Goal: Transaction & Acquisition: Purchase product/service

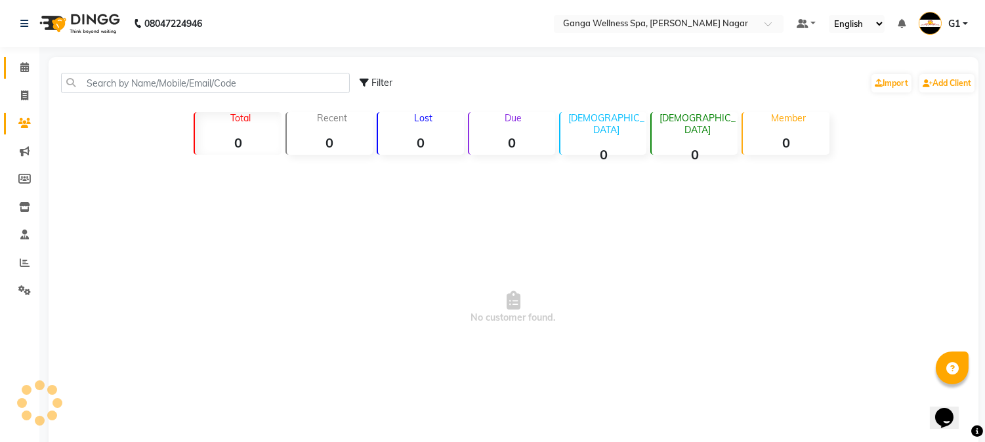
click at [27, 68] on icon at bounding box center [24, 67] width 9 height 10
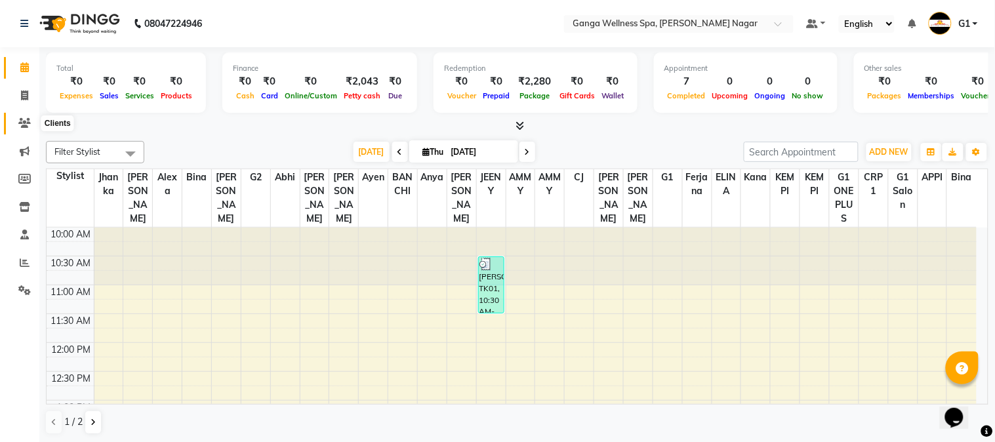
click at [26, 118] on icon at bounding box center [24, 123] width 12 height 10
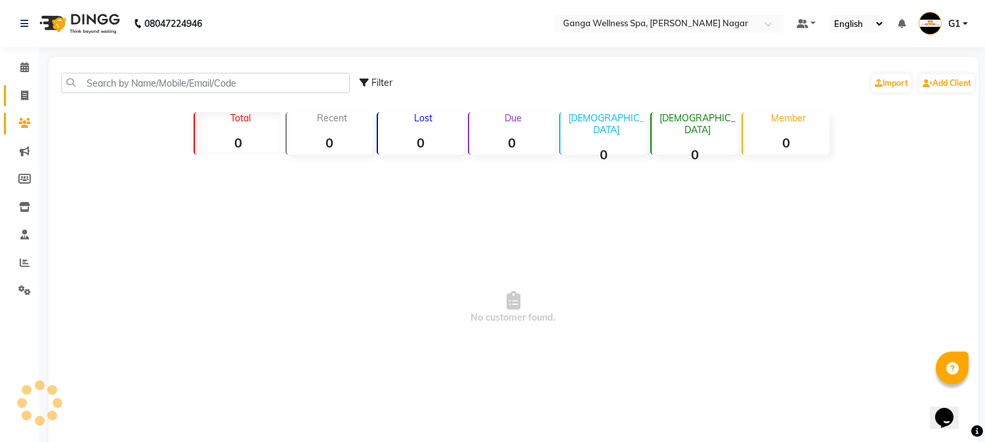
click at [26, 97] on icon at bounding box center [24, 96] width 7 height 10
select select "service"
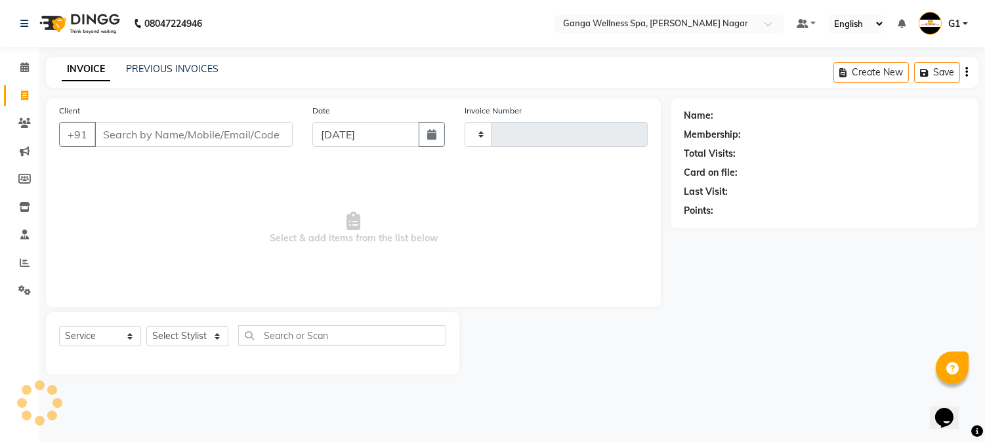
type input "2880"
select select "762"
click at [139, 68] on link "PREVIOUS INVOICES" at bounding box center [172, 69] width 92 height 12
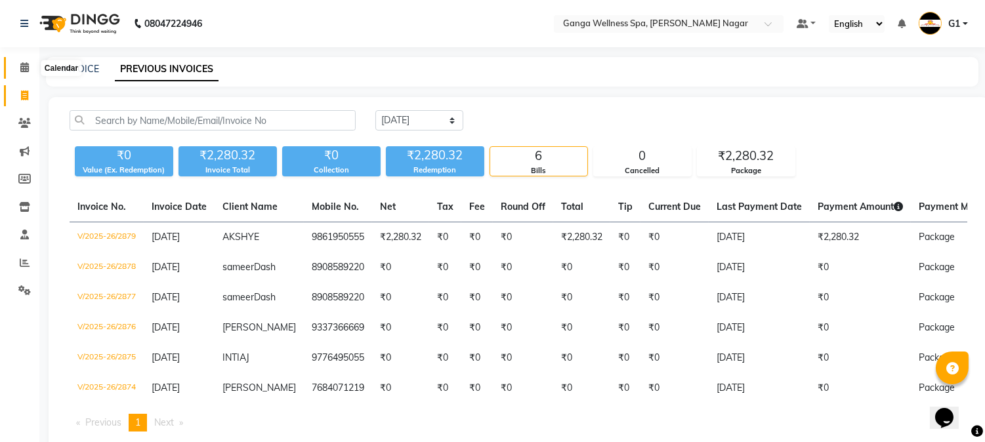
click at [16, 62] on span at bounding box center [24, 67] width 23 height 15
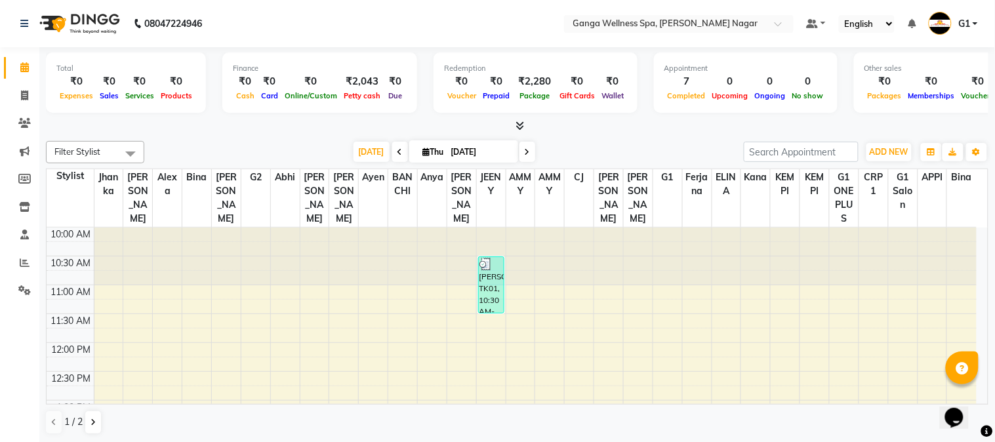
click at [398, 260] on div at bounding box center [402, 257] width 29 height 58
click at [20, 121] on icon at bounding box center [24, 123] width 12 height 10
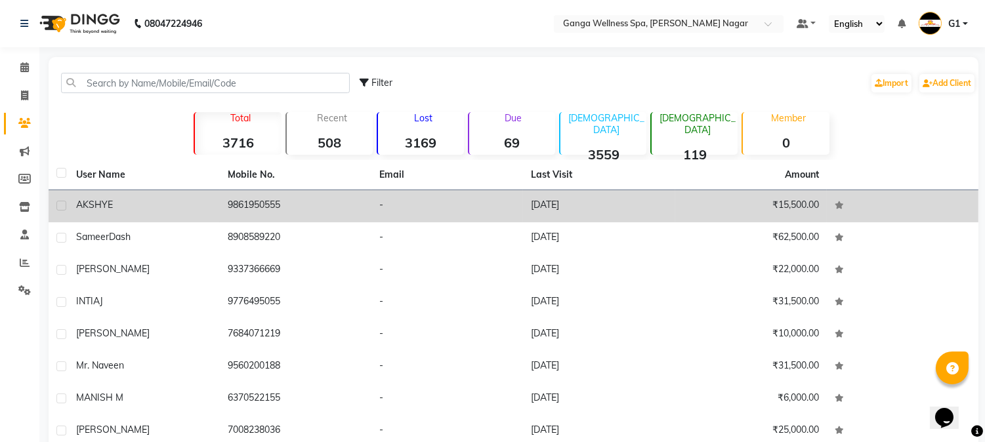
click at [238, 194] on td "9861950555" at bounding box center [296, 206] width 152 height 32
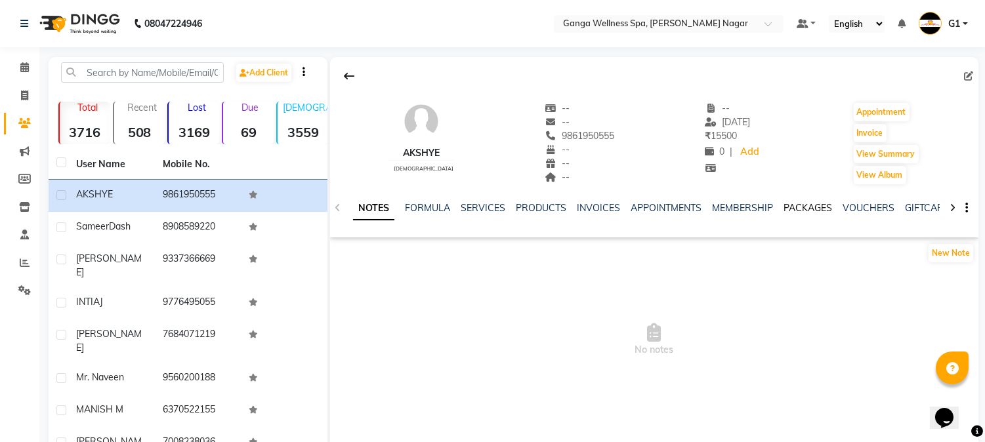
click at [817, 210] on link "PACKAGES" at bounding box center [807, 208] width 49 height 12
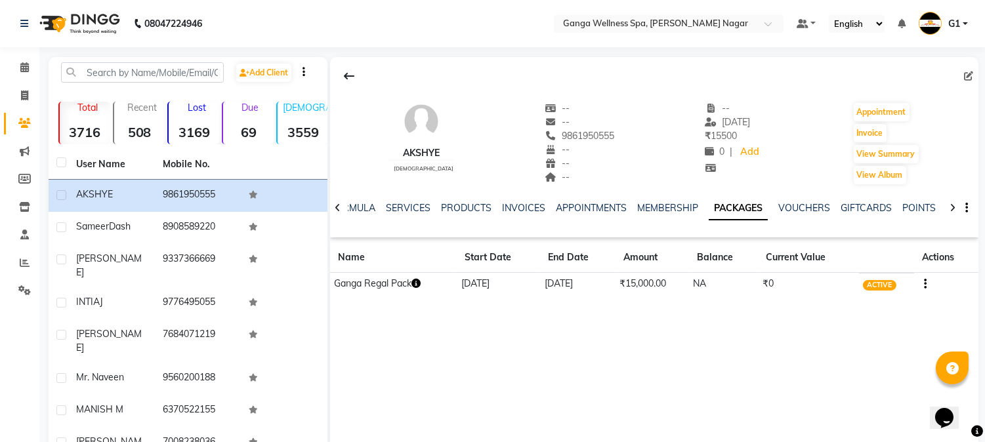
click at [415, 277] on button "button" at bounding box center [415, 284] width 9 height 14
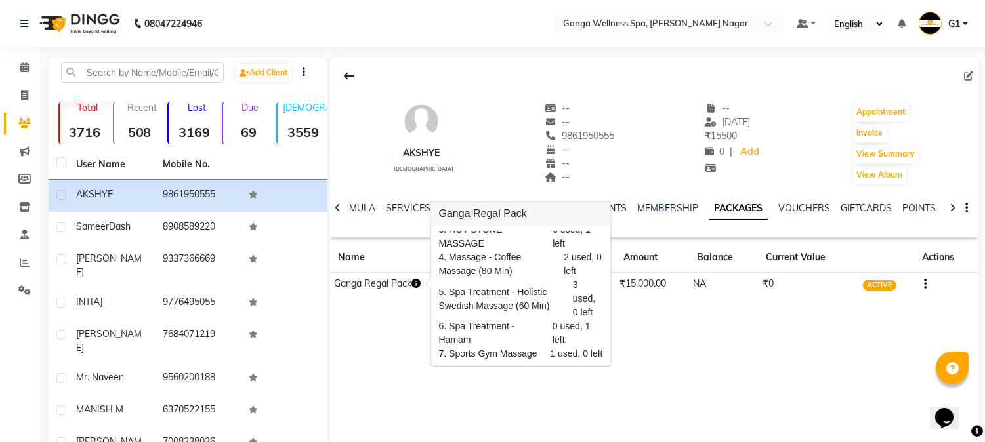
scroll to position [126, 0]
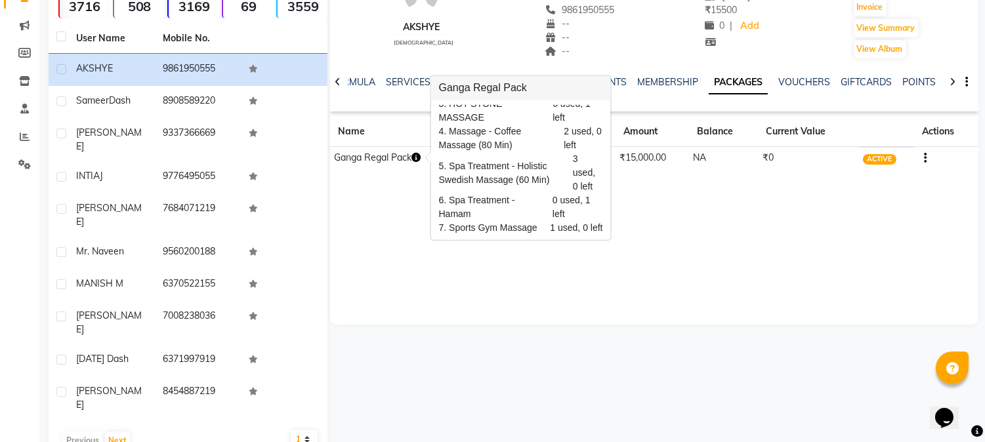
click at [652, 333] on div "AKSHYE [DEMOGRAPHIC_DATA] -- -- 9861950555 -- -- -- -- [DATE] ₹ 15500 0 | Add A…" at bounding box center [652, 193] width 651 height 525
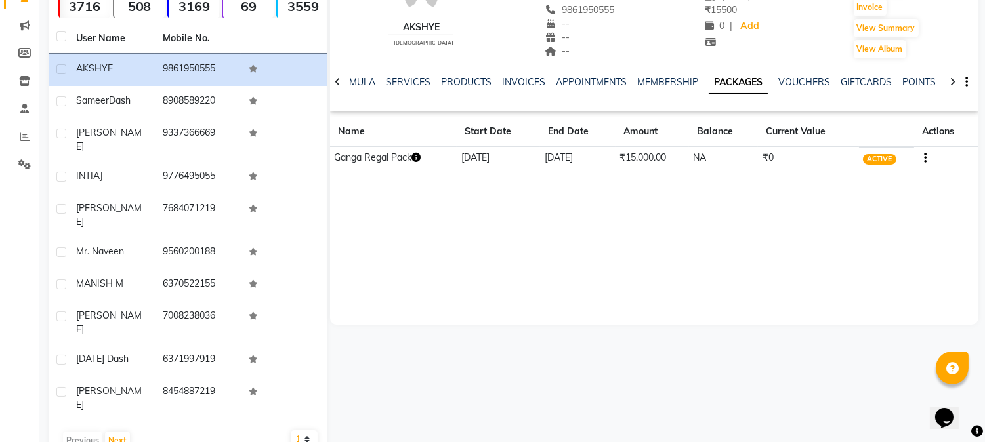
click at [420, 159] on icon "button" at bounding box center [415, 157] width 9 height 9
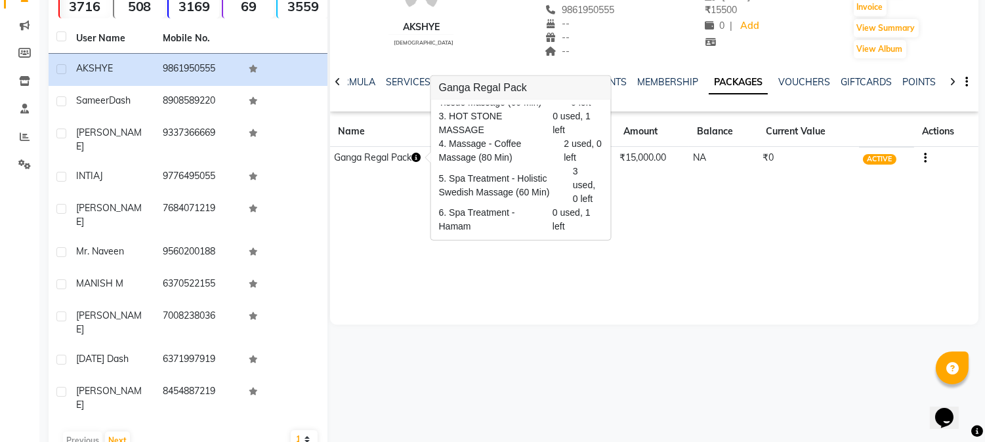
scroll to position [76, 0]
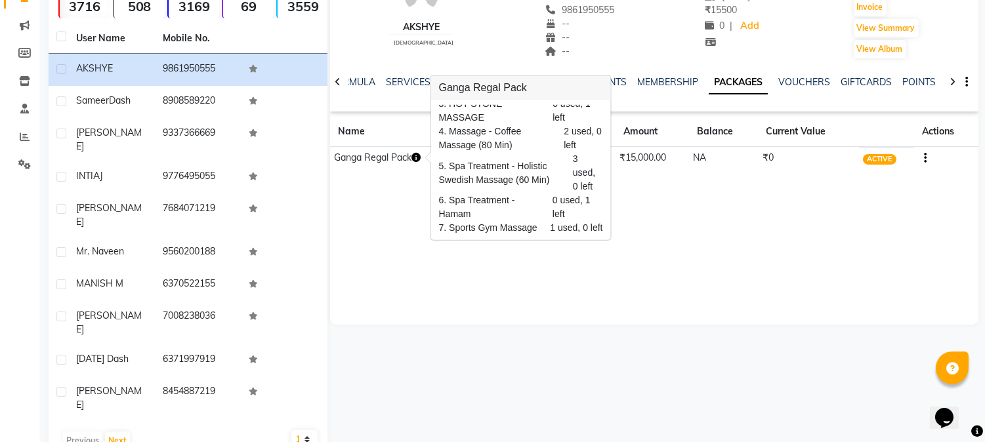
click at [639, 371] on div "AKSHYE [DEMOGRAPHIC_DATA] -- -- 9861950555 -- -- -- -- [DATE] ₹ 15500 0 | Add A…" at bounding box center [652, 193] width 651 height 525
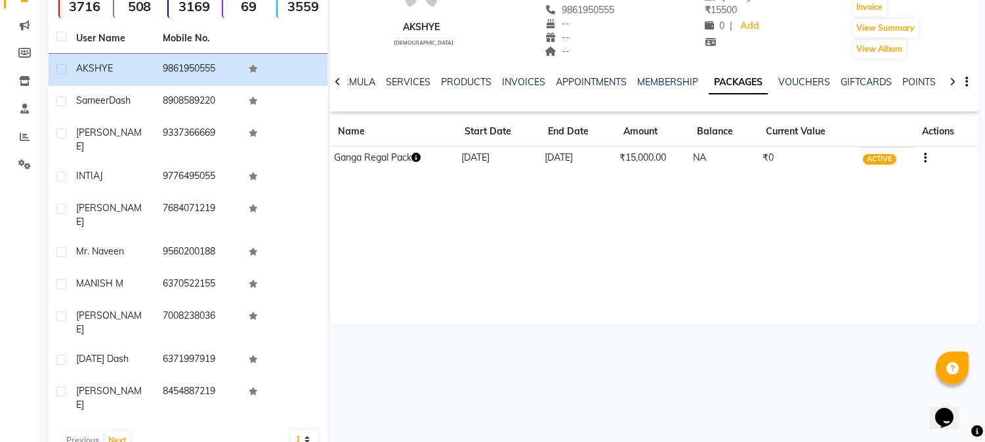
scroll to position [0, 0]
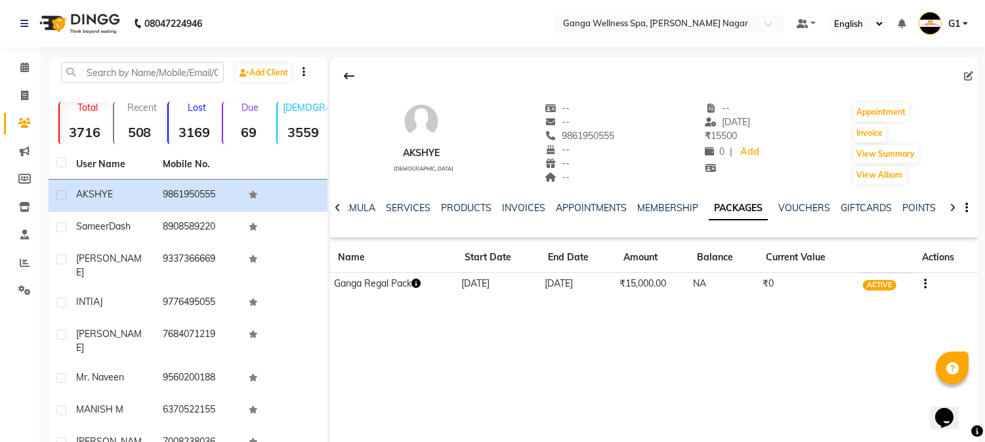
click at [420, 283] on icon "button" at bounding box center [415, 283] width 9 height 9
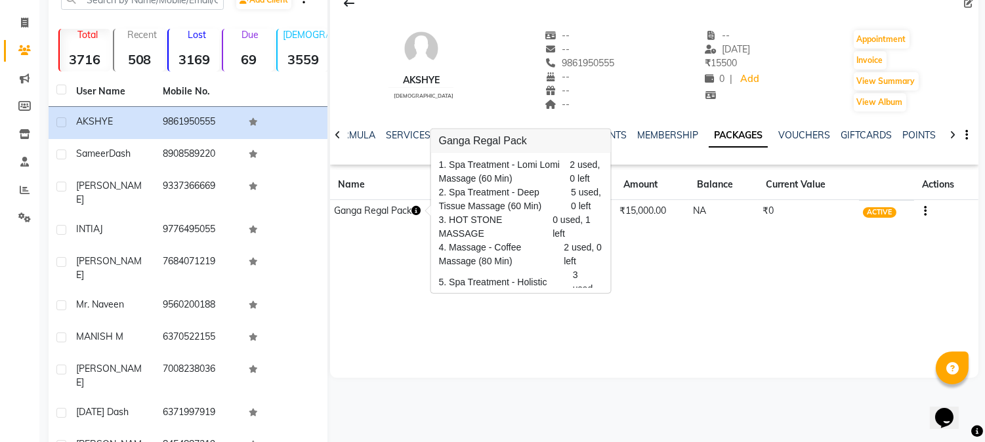
click at [516, 318] on div "AKSHYE [DEMOGRAPHIC_DATA] -- -- 9861950555 -- -- -- -- [DATE] ₹ 15500 0 | Add A…" at bounding box center [654, 181] width 648 height 394
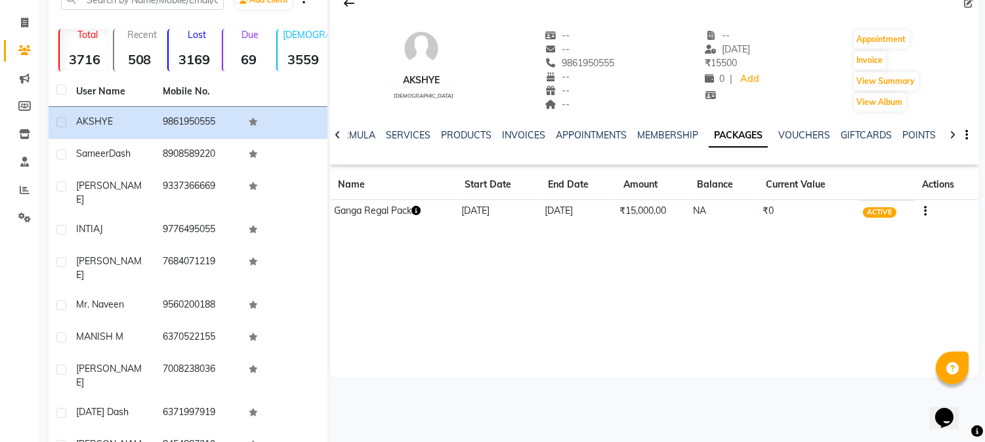
click at [417, 214] on icon "button" at bounding box center [415, 210] width 9 height 9
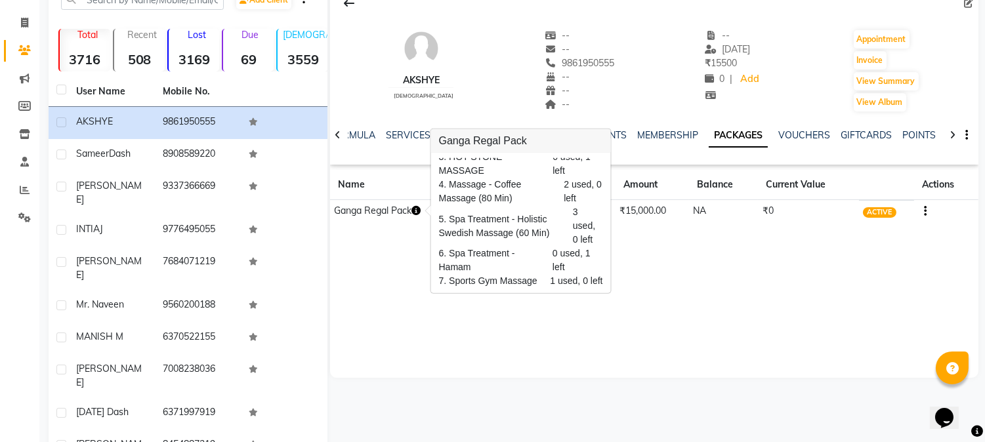
scroll to position [76, 0]
click at [386, 312] on div "AKSHYE [DEMOGRAPHIC_DATA] -- -- 9861950555 -- -- -- -- [DATE] ₹ 15500 0 | Add A…" at bounding box center [654, 181] width 648 height 394
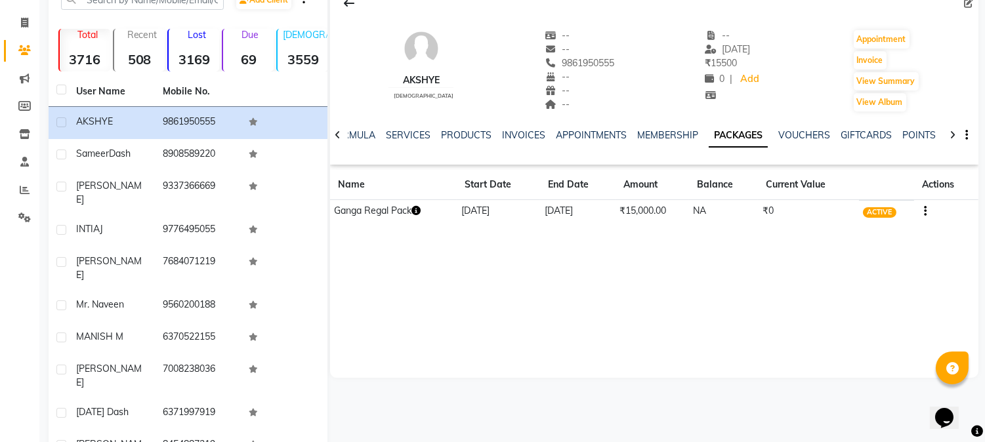
click at [417, 213] on icon "button" at bounding box center [415, 210] width 9 height 9
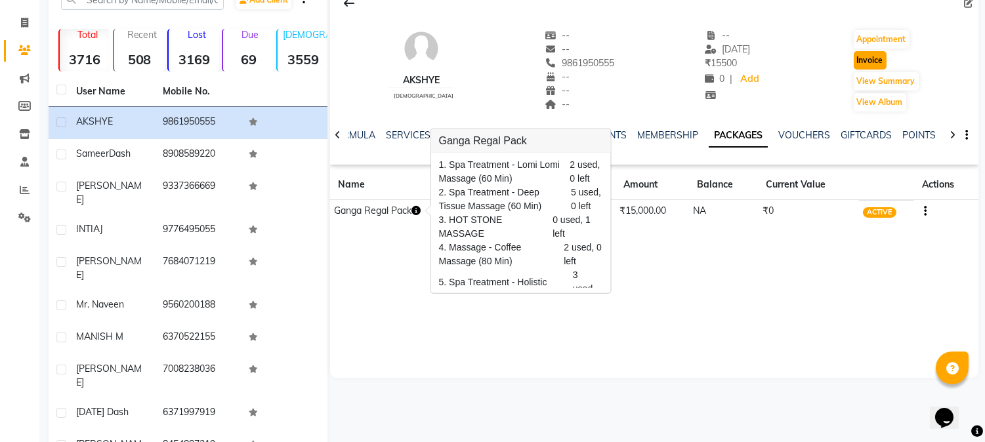
click at [855, 63] on button "Invoice" at bounding box center [869, 60] width 33 height 18
select select "service"
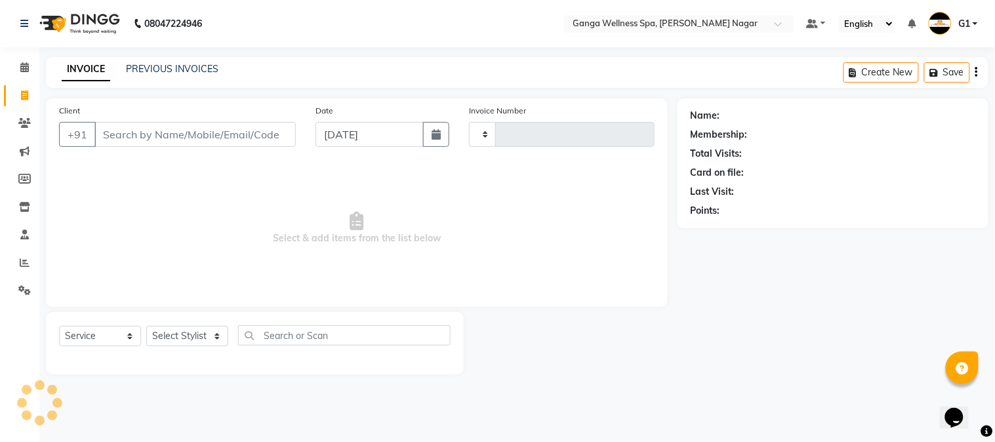
type input "2880"
select select "762"
click at [195, 332] on select "Select Stylist" at bounding box center [187, 336] width 82 height 20
type input "9861950555"
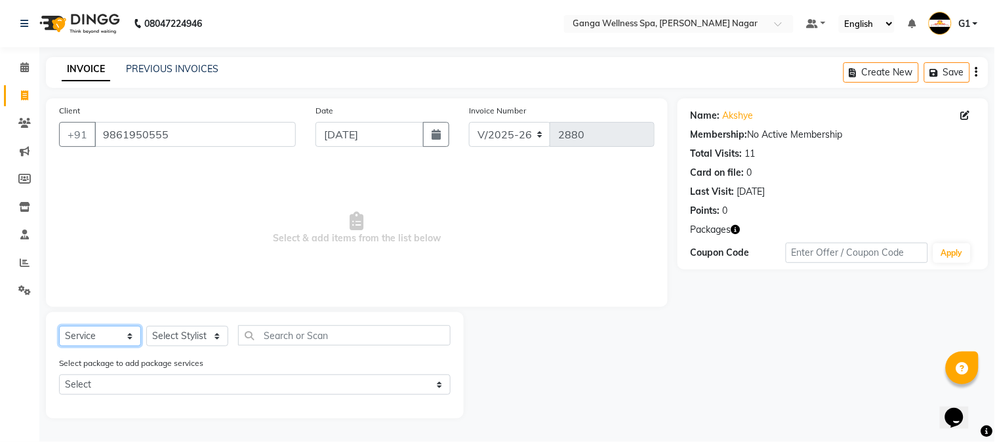
click at [110, 331] on select "Select Service Product Membership Package Voucher Prepaid Gift Card" at bounding box center [100, 336] width 82 height 20
select select "package"
click at [59, 327] on select "Select Service Product Membership Package Voucher Prepaid Gift Card" at bounding box center [100, 336] width 82 height 20
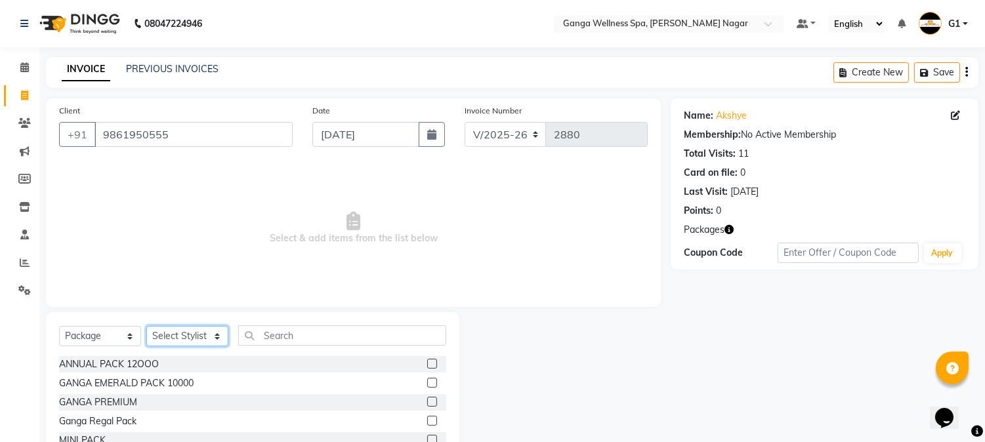
click at [173, 329] on select "Select Stylist Abhi [PERSON_NAME] Alexa AMMY AMMY [PERSON_NAME] anya APPI [PERS…" at bounding box center [187, 336] width 82 height 20
select select "85772"
click at [146, 327] on select "Select Stylist Abhi [PERSON_NAME] Alexa AMMY AMMY [PERSON_NAME] anya APPI [PERS…" at bounding box center [187, 336] width 82 height 20
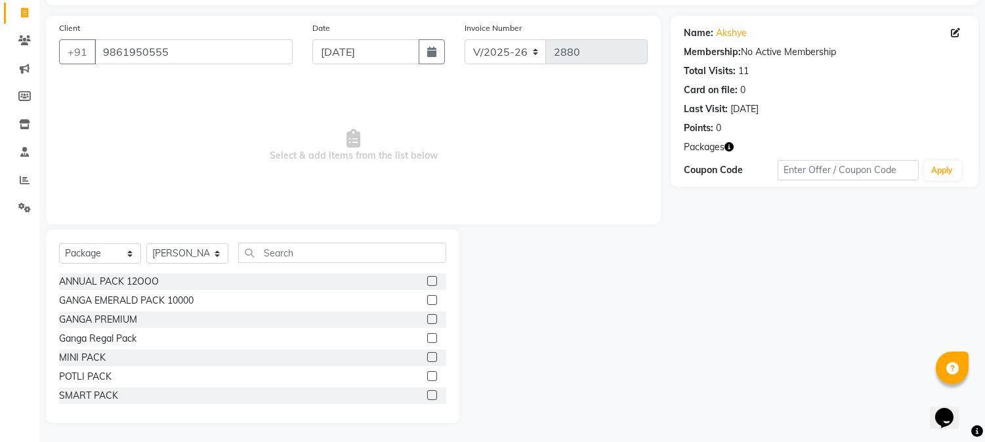
click at [427, 337] on label at bounding box center [432, 338] width 10 height 10
click at [427, 337] on input "checkbox" at bounding box center [431, 339] width 9 height 9
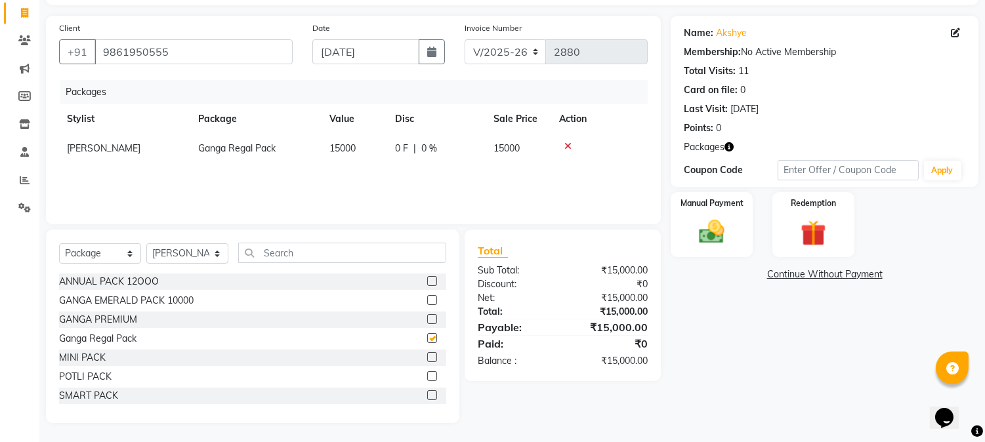
checkbox input "false"
click at [727, 243] on img at bounding box center [711, 232] width 43 height 31
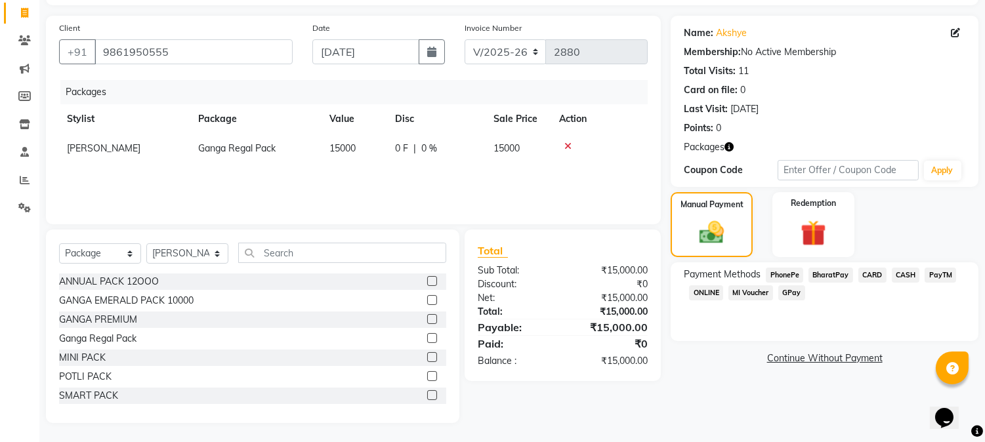
click at [815, 272] on span "BharatPay" at bounding box center [830, 275] width 45 height 15
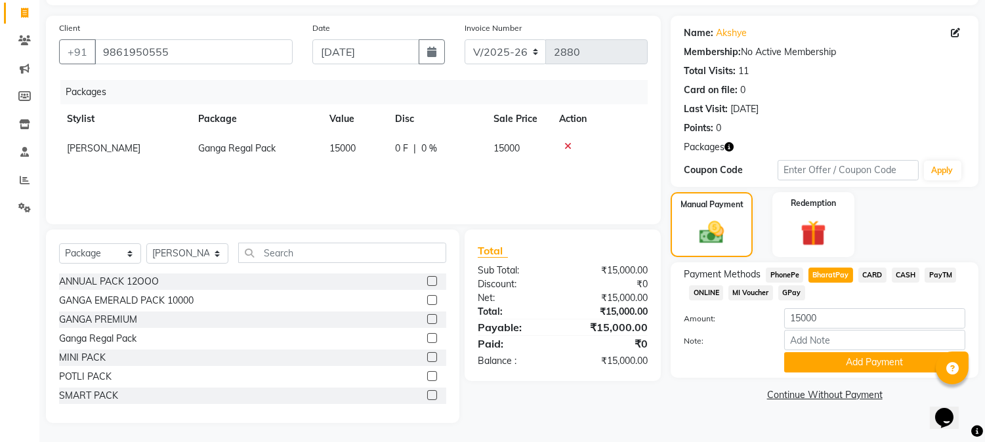
click at [788, 276] on span "PhonePe" at bounding box center [784, 275] width 37 height 15
click at [868, 370] on button "Add Payment" at bounding box center [874, 362] width 181 height 20
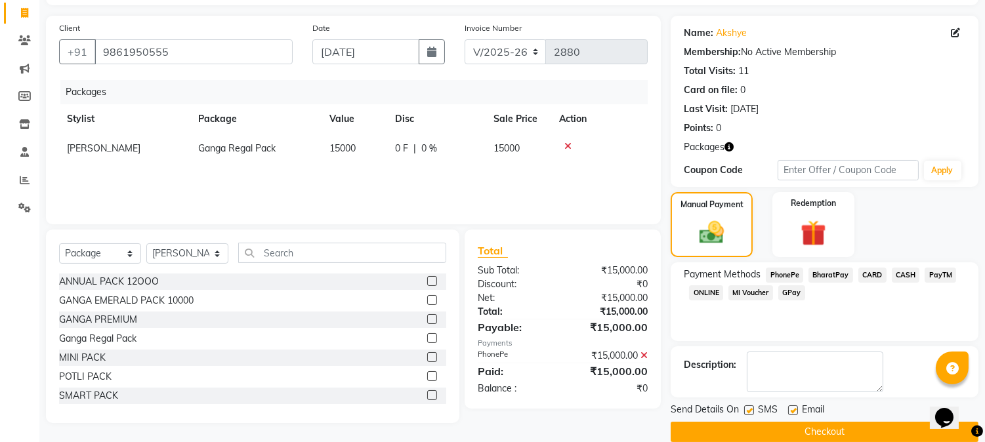
click at [833, 422] on button "Checkout" at bounding box center [824, 432] width 308 height 20
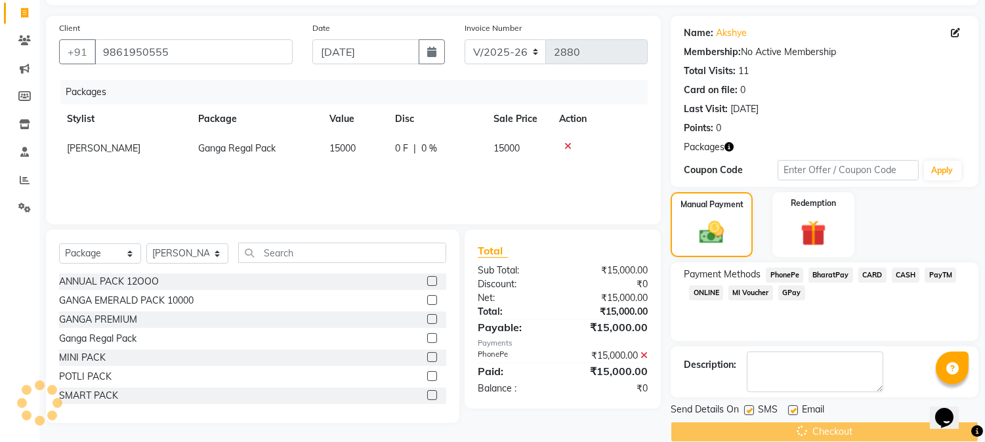
scroll to position [102, 0]
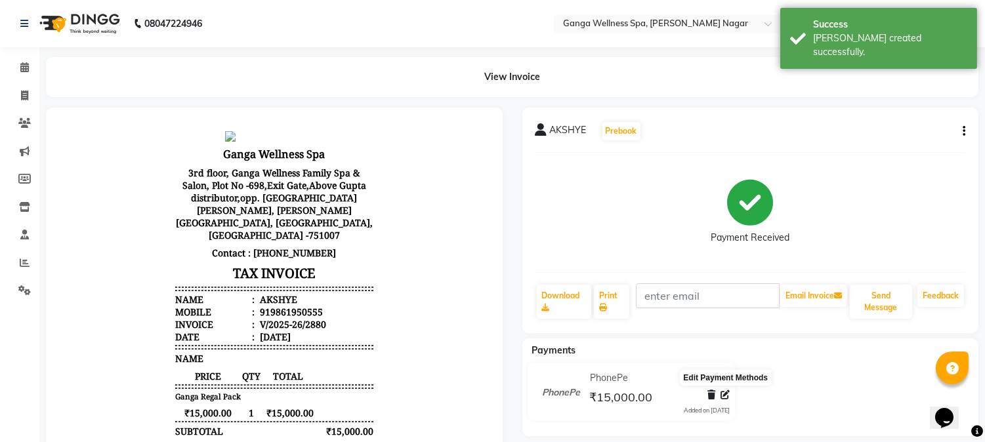
click at [720, 394] on icon at bounding box center [724, 394] width 9 height 9
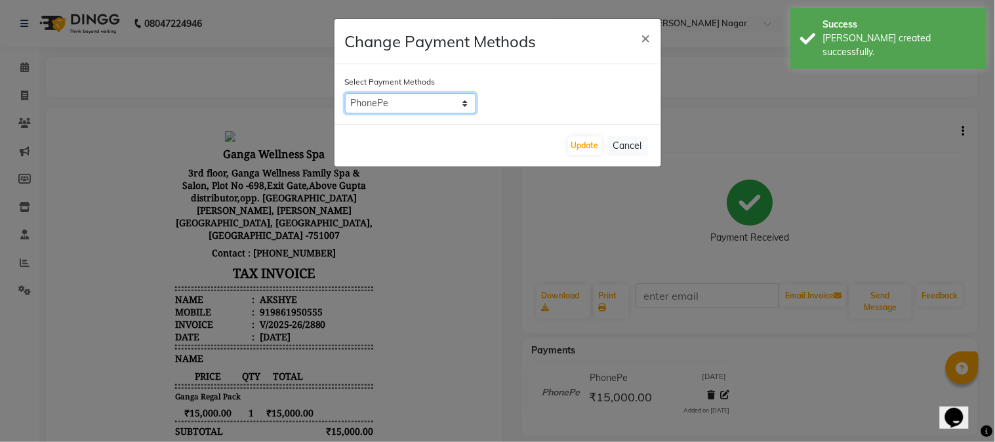
click at [432, 102] on select "PhonePe BharatPay CARD CASH PayTM ONLINE MI Voucher GPay" at bounding box center [410, 103] width 131 height 20
select select "2"
click at [345, 93] on select "PhonePe BharatPay CARD CASH PayTM ONLINE MI Voucher GPay" at bounding box center [410, 103] width 131 height 20
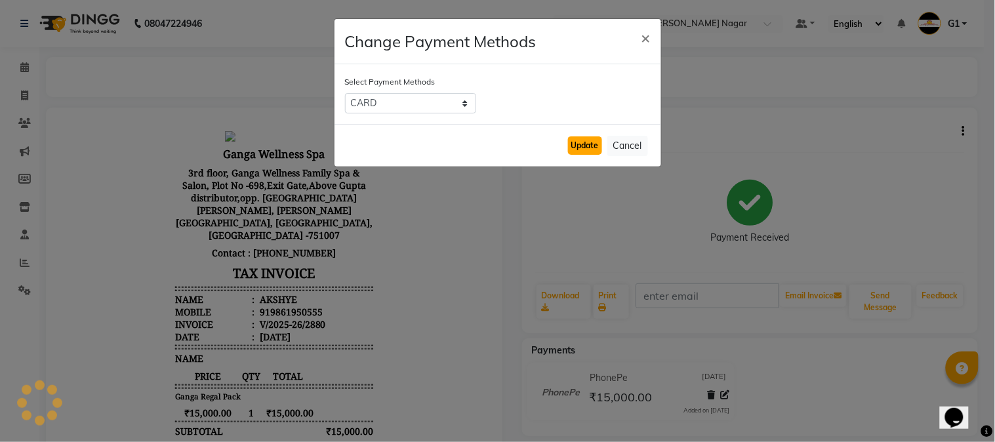
click at [590, 146] on button "Update" at bounding box center [585, 145] width 34 height 18
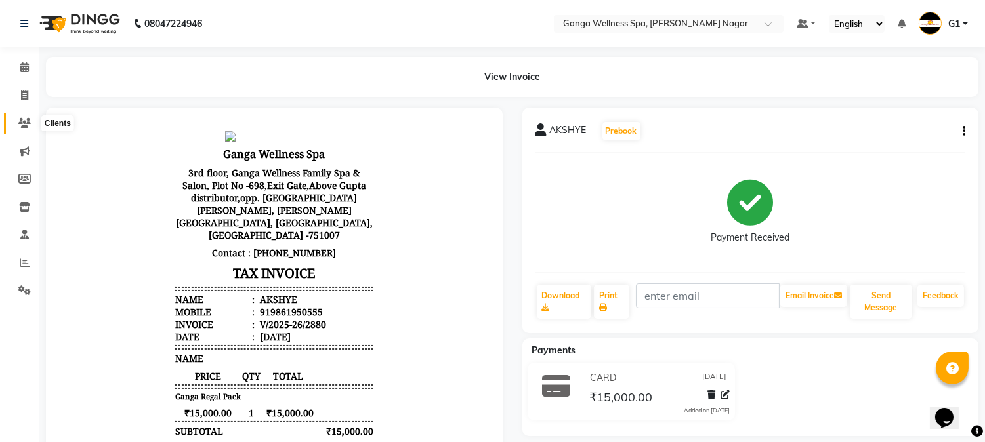
click at [24, 121] on icon at bounding box center [24, 123] width 12 height 10
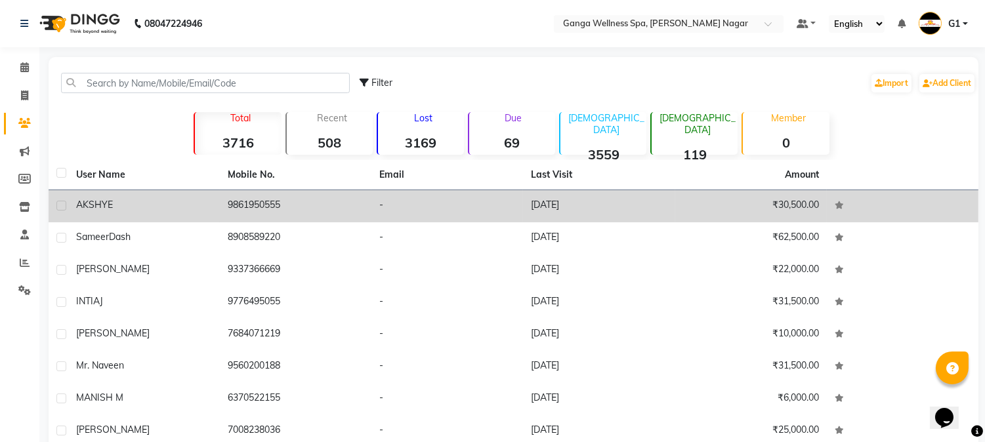
click at [381, 211] on td "-" at bounding box center [447, 206] width 152 height 32
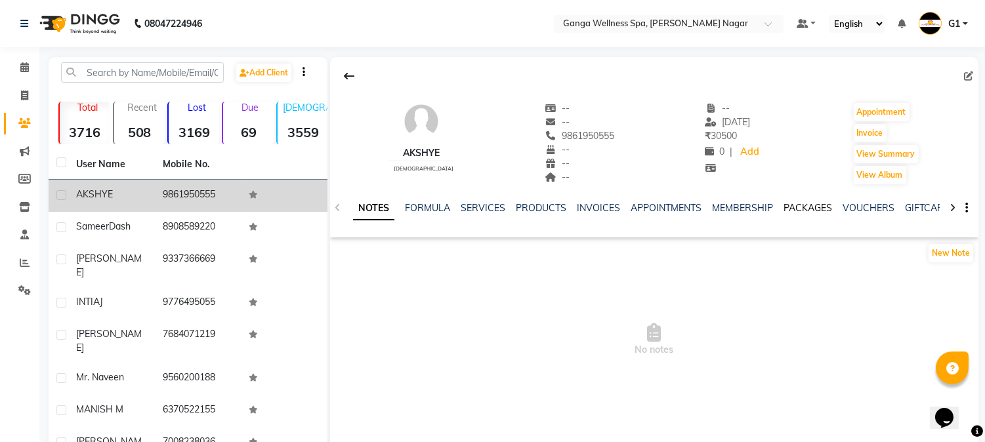
click at [783, 207] on link "PACKAGES" at bounding box center [807, 208] width 49 height 12
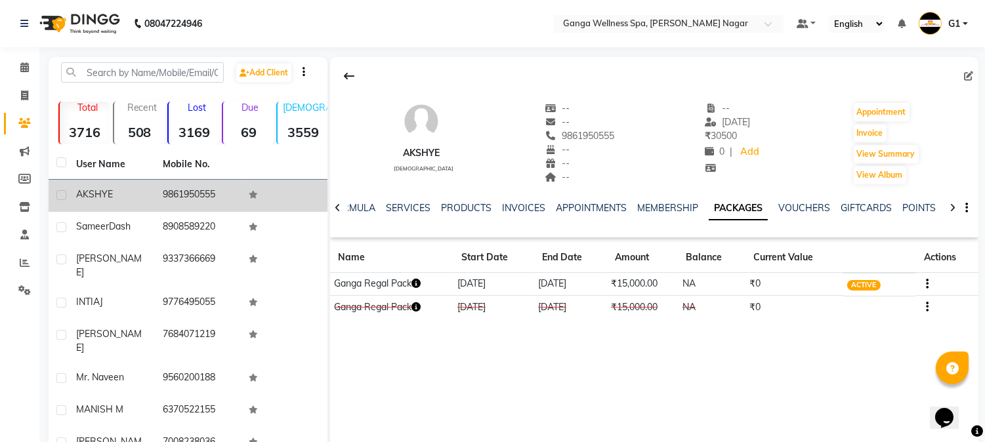
click at [420, 279] on icon "button" at bounding box center [415, 283] width 9 height 9
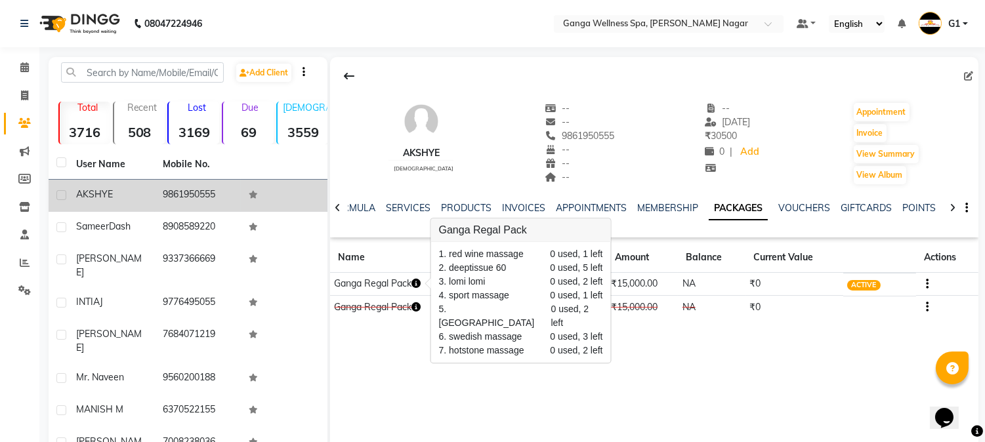
click at [411, 277] on button "button" at bounding box center [415, 284] width 9 height 14
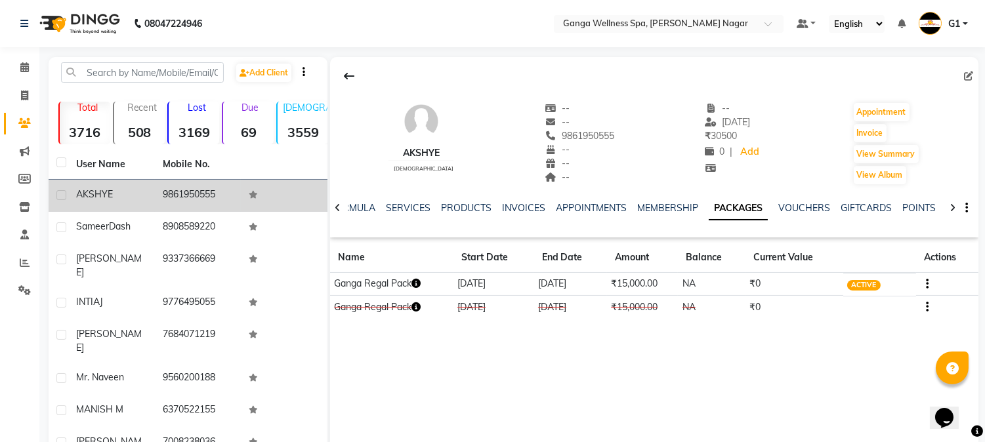
click at [411, 277] on button "button" at bounding box center [415, 284] width 9 height 14
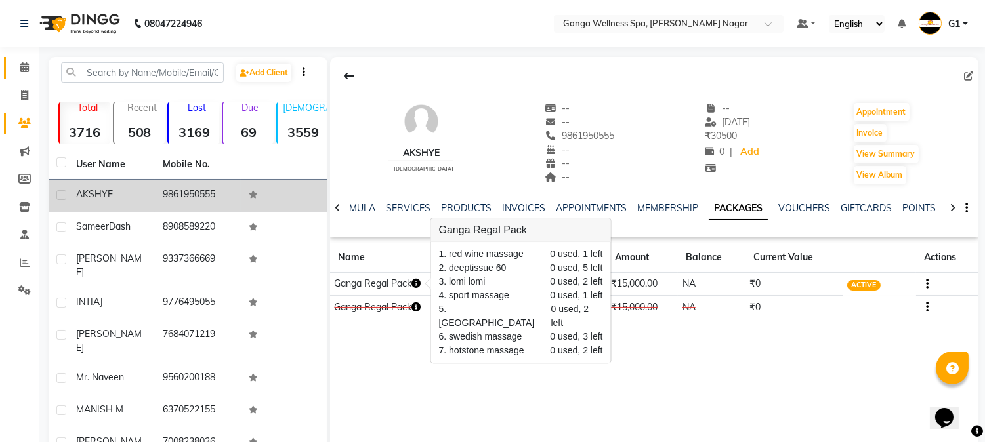
click at [31, 70] on span at bounding box center [24, 67] width 23 height 15
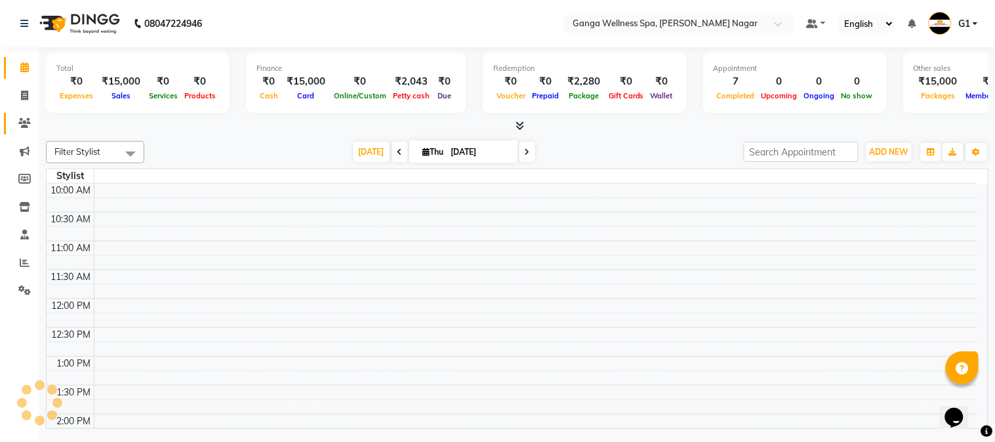
click at [22, 127] on icon at bounding box center [24, 123] width 12 height 10
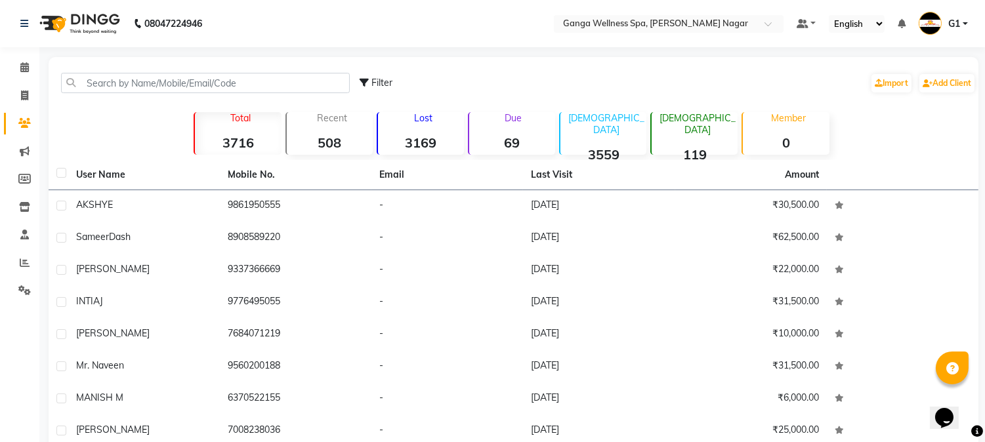
drag, startPoint x: 339, startPoint y: 68, endPoint x: 325, endPoint y: 79, distance: 18.2
click at [338, 69] on div "Filter Import Add Client" at bounding box center [513, 82] width 924 height 41
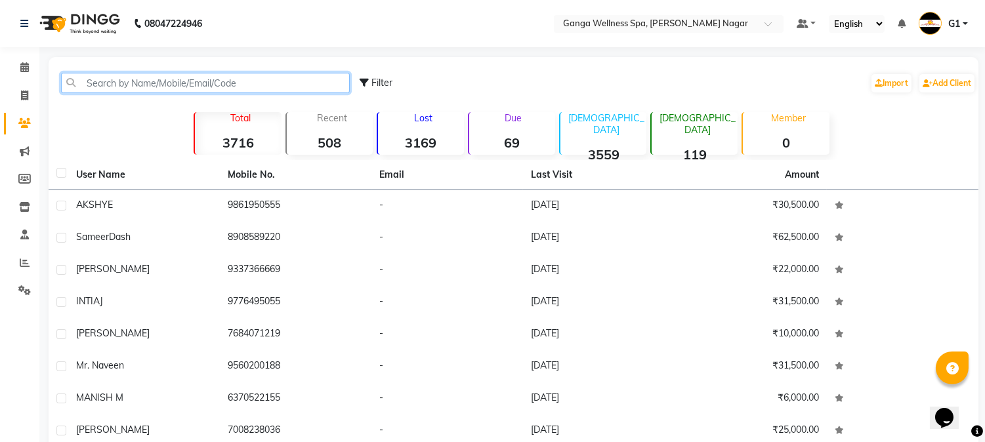
click at [317, 79] on input "text" at bounding box center [205, 83] width 289 height 20
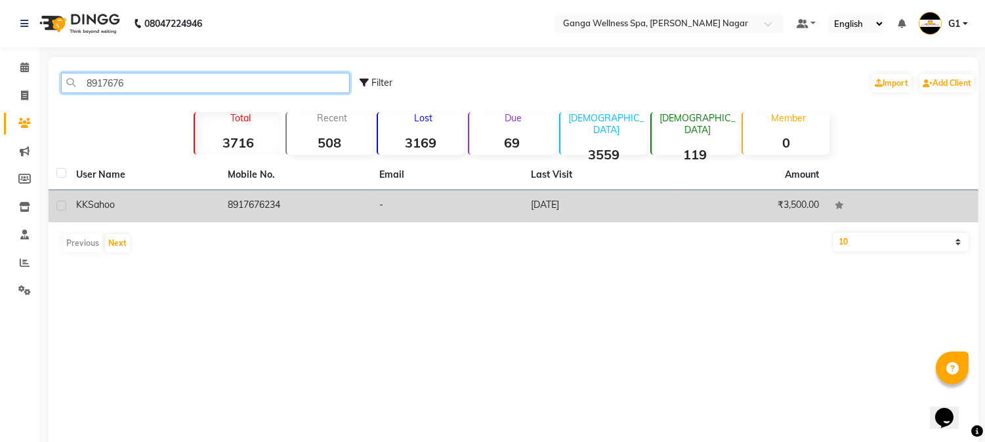
type input "8917676"
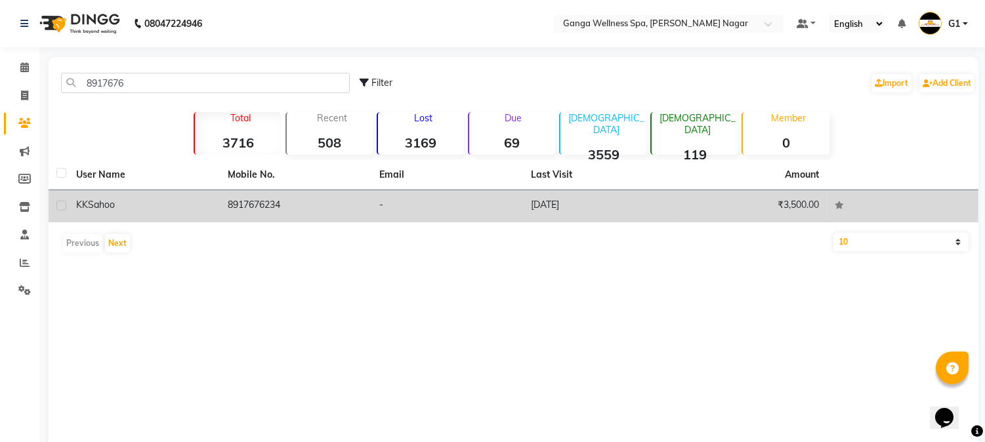
click at [359, 206] on td "8917676234" at bounding box center [296, 206] width 152 height 32
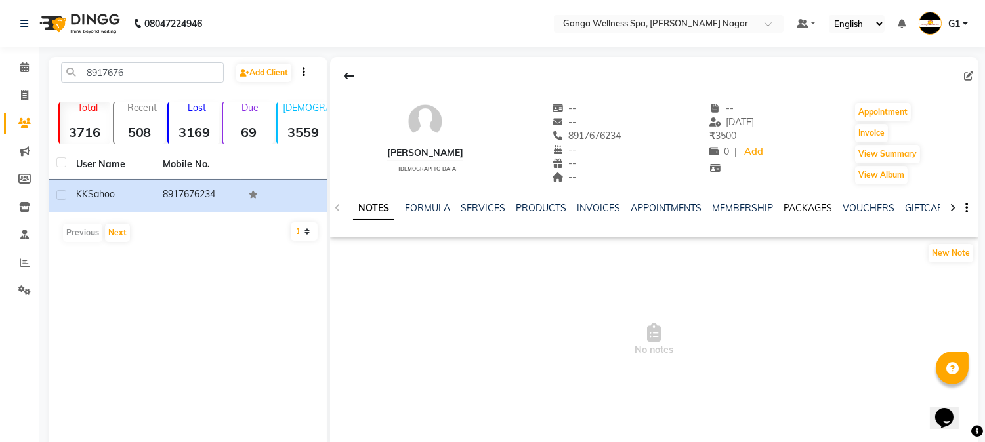
click at [783, 212] on link "PACKAGES" at bounding box center [807, 208] width 49 height 12
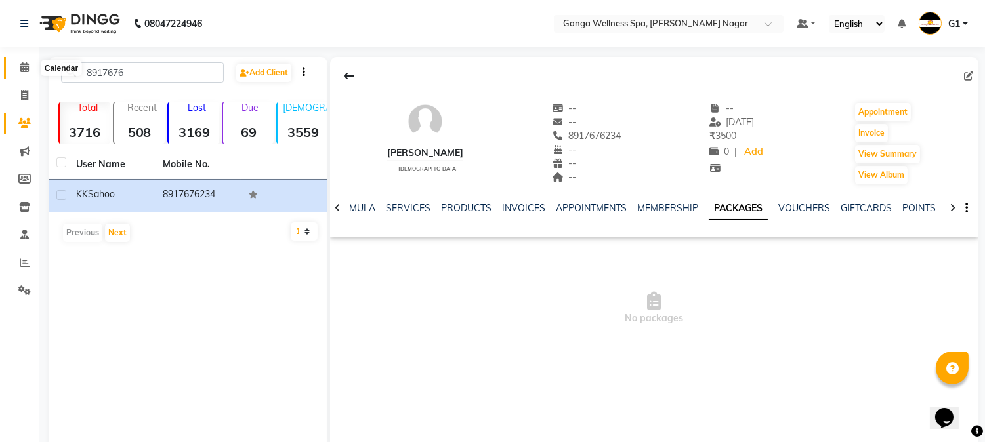
click at [28, 72] on span at bounding box center [24, 67] width 23 height 15
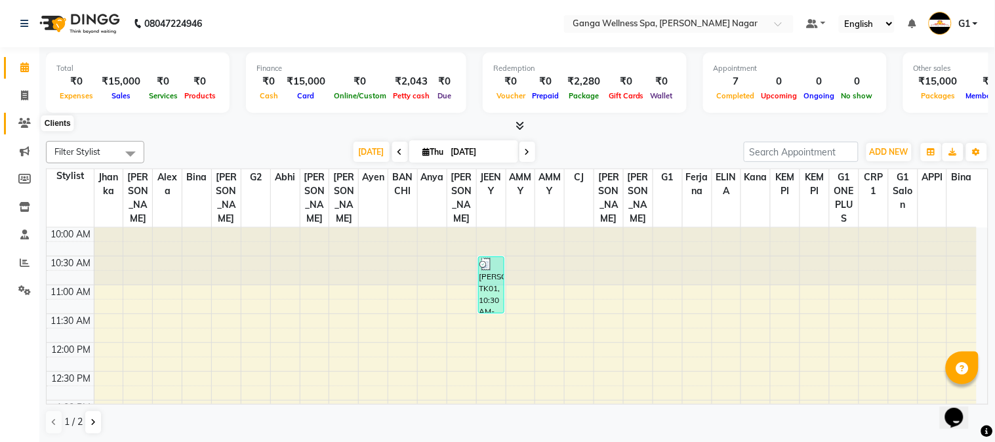
click at [18, 125] on icon at bounding box center [24, 123] width 12 height 10
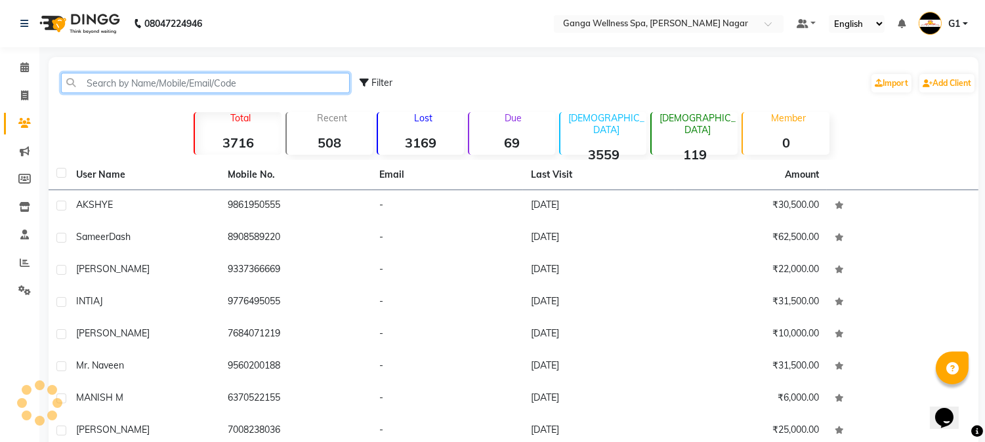
click at [302, 89] on input "text" at bounding box center [205, 83] width 289 height 20
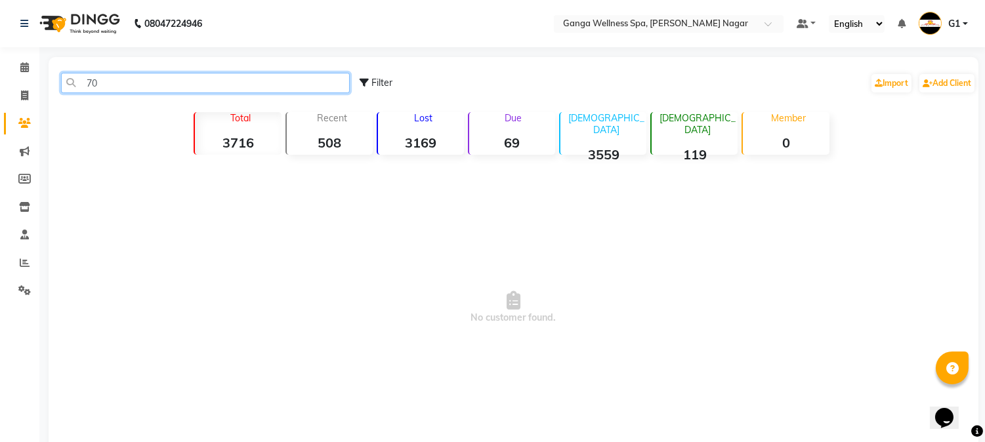
type input "7"
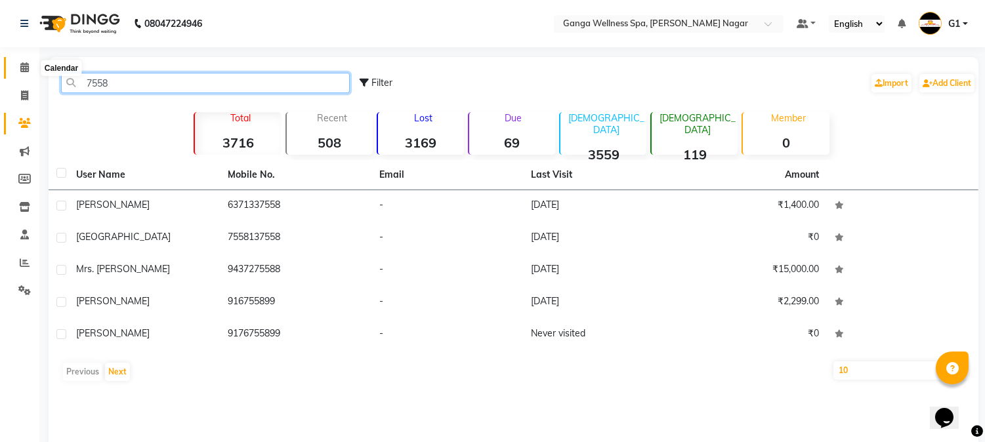
type input "7558"
click at [20, 64] on icon at bounding box center [24, 67] width 9 height 10
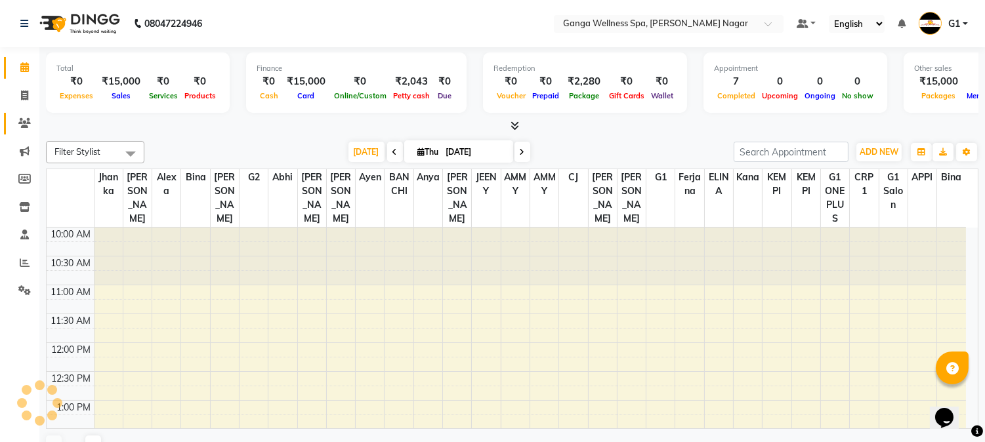
click at [20, 127] on icon at bounding box center [24, 123] width 12 height 10
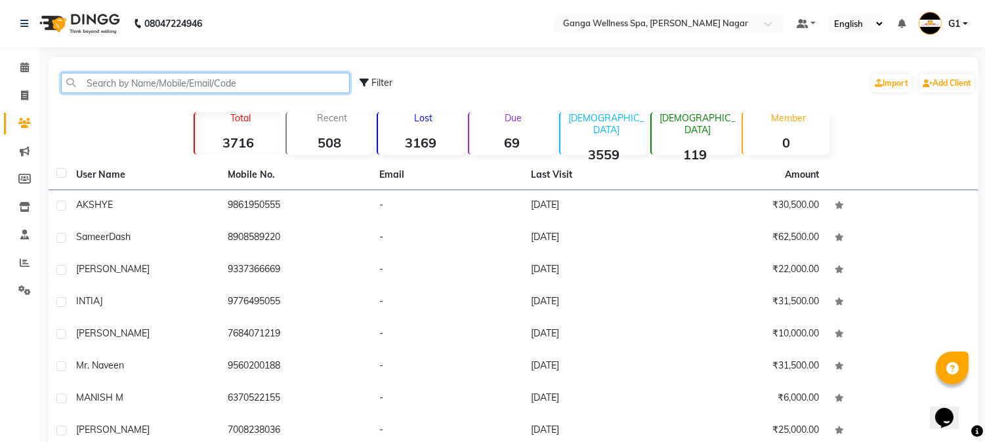
click at [228, 79] on input "text" at bounding box center [205, 83] width 289 height 20
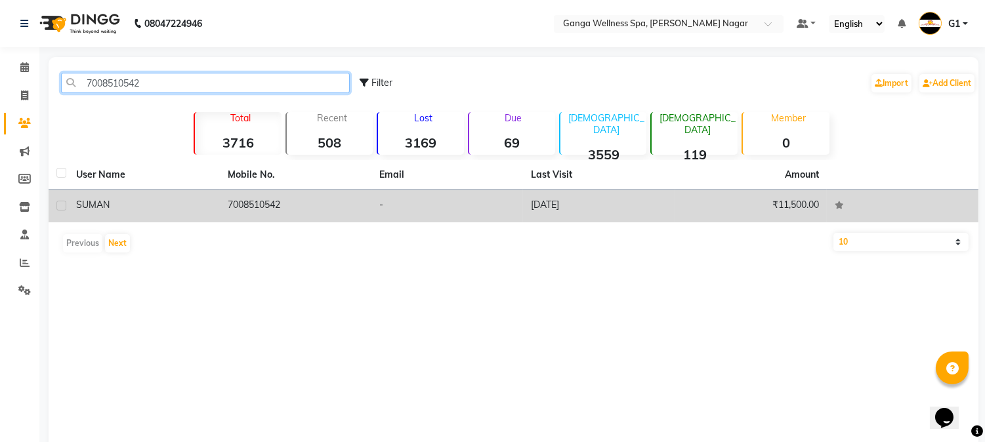
type input "7008510542"
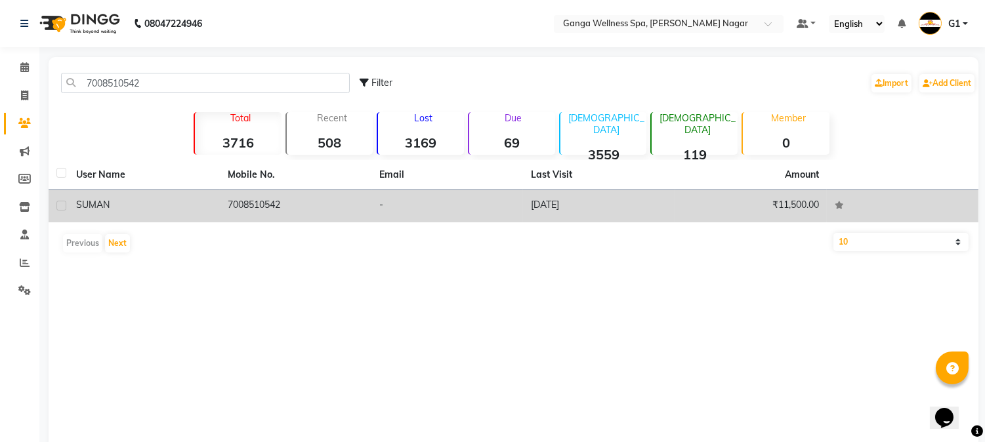
click at [256, 211] on td "7008510542" at bounding box center [296, 206] width 152 height 32
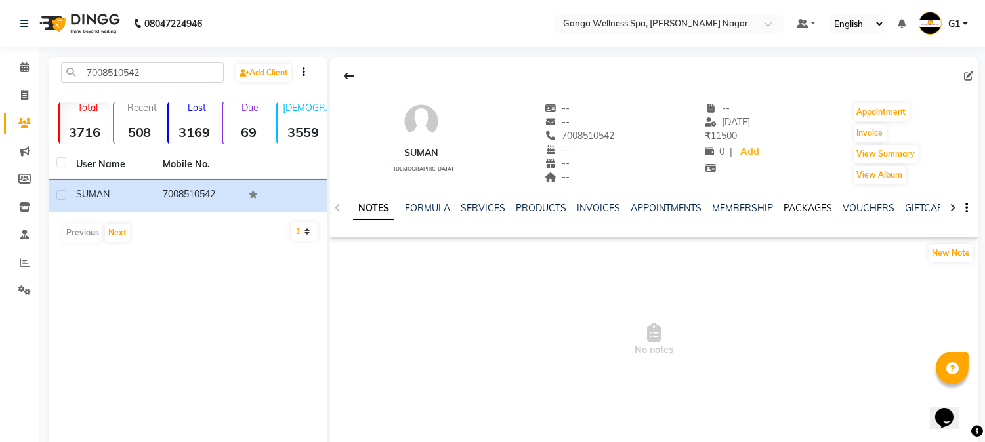
click at [801, 211] on link "PACKAGES" at bounding box center [807, 208] width 49 height 12
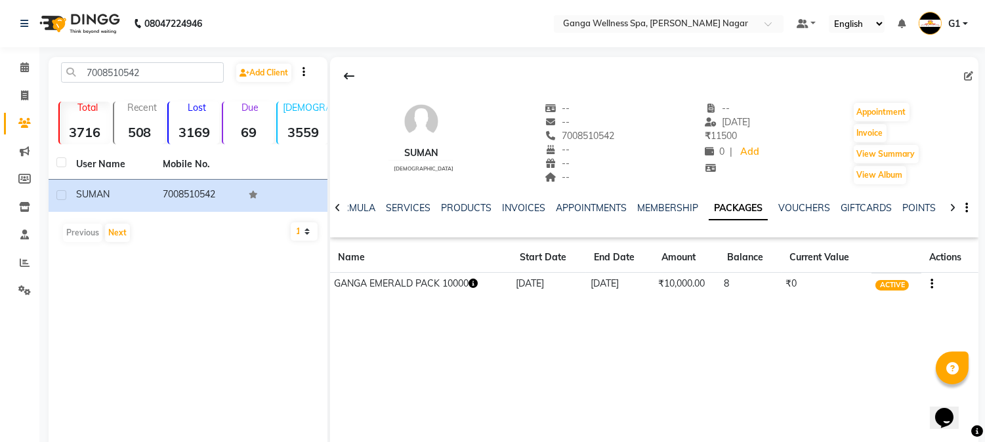
click at [476, 281] on icon "button" at bounding box center [472, 283] width 9 height 9
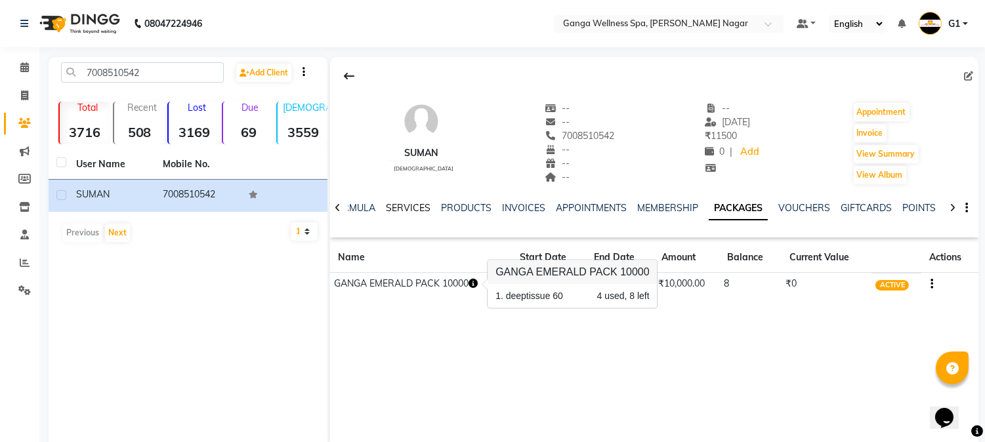
click at [397, 210] on link "SERVICES" at bounding box center [408, 208] width 45 height 12
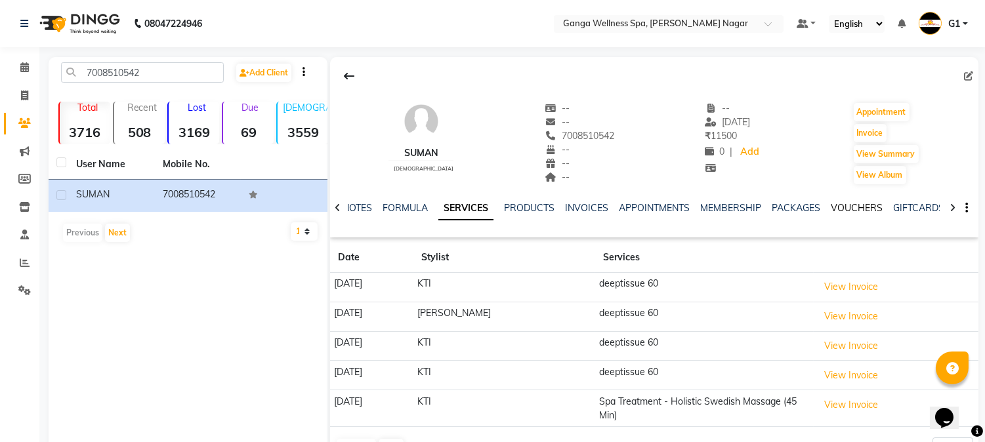
click at [830, 205] on link "VOUCHERS" at bounding box center [856, 208] width 52 height 12
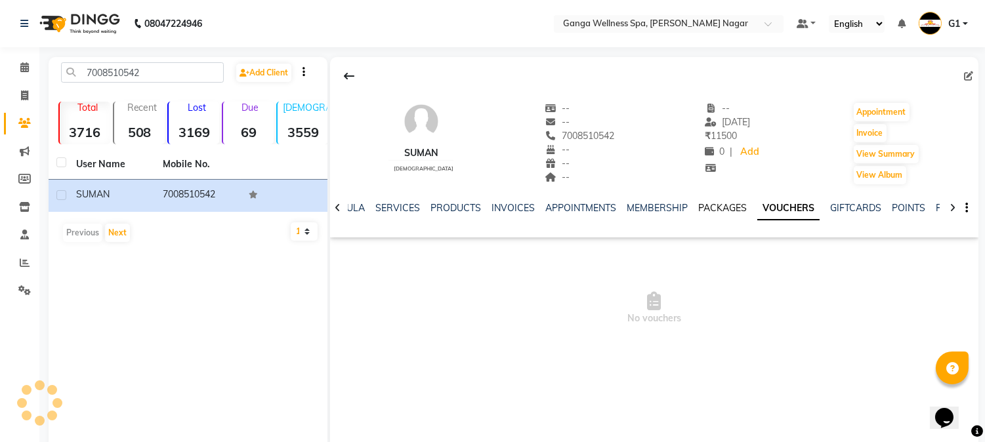
click at [724, 212] on link "PACKAGES" at bounding box center [722, 208] width 49 height 12
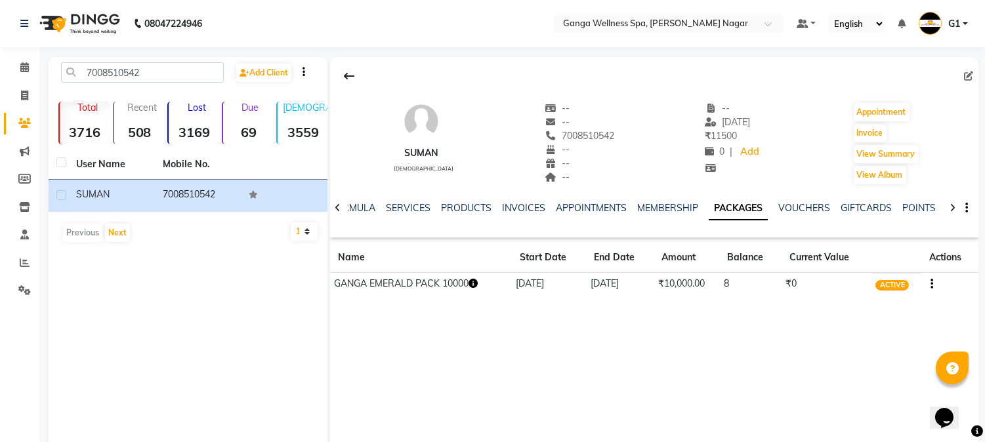
click at [474, 282] on icon "button" at bounding box center [472, 283] width 9 height 9
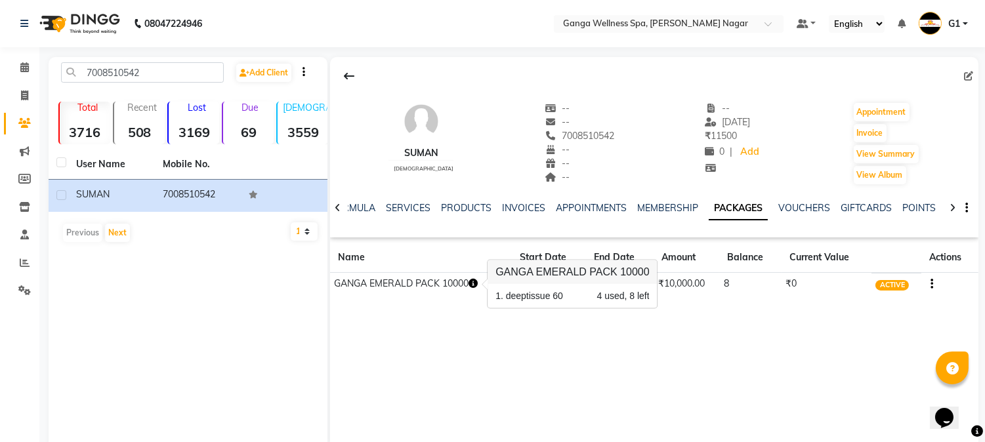
click at [619, 337] on div "SUMAN [DEMOGRAPHIC_DATA] -- -- 7008510542 -- -- -- -- [DATE] ₹ 11500 0 | Add Ap…" at bounding box center [654, 254] width 648 height 394
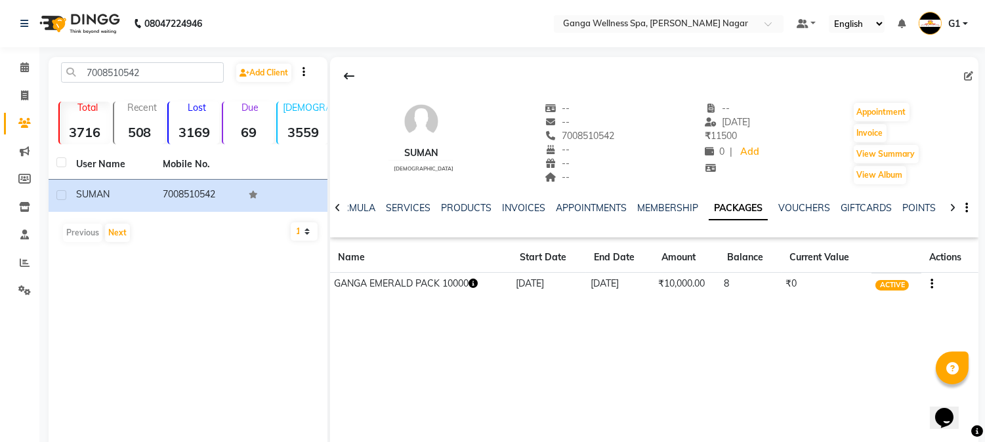
click at [478, 281] on icon "button" at bounding box center [472, 283] width 9 height 9
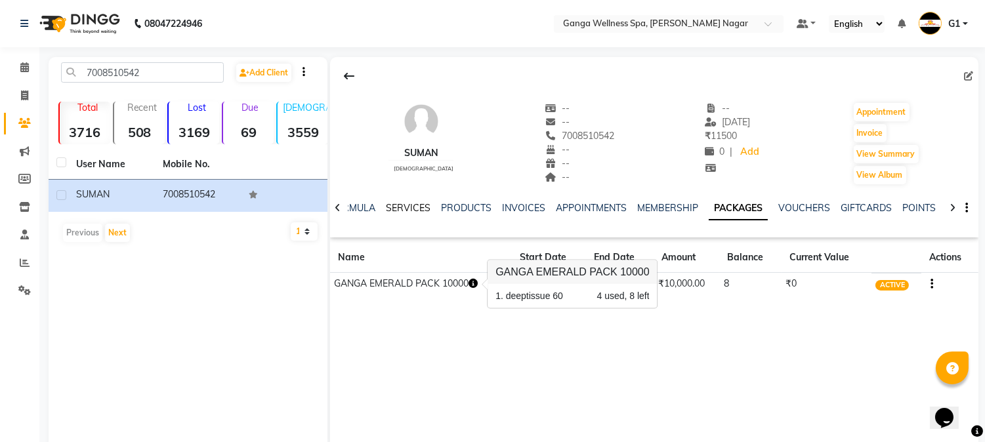
click at [400, 211] on link "SERVICES" at bounding box center [408, 208] width 45 height 12
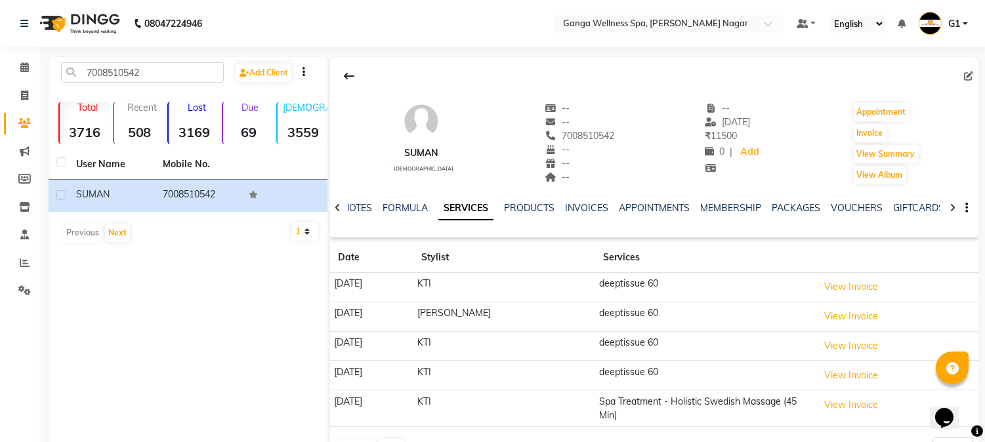
scroll to position [35, 0]
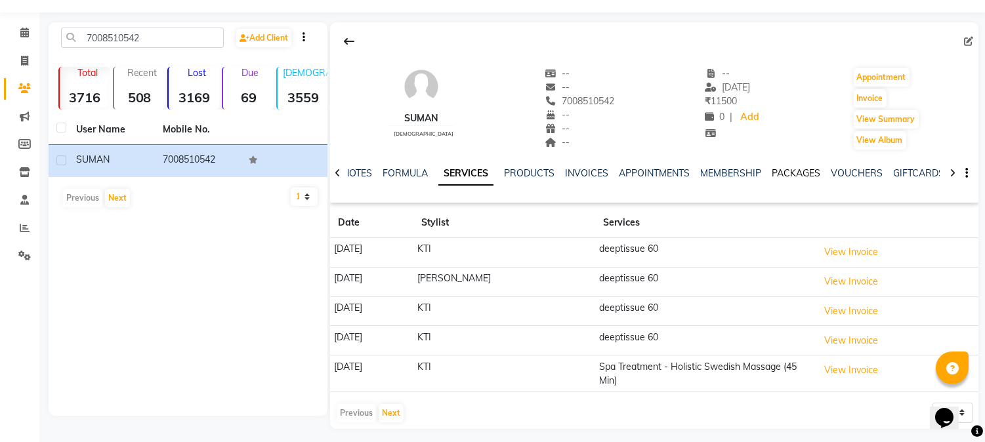
click at [794, 169] on link "PACKAGES" at bounding box center [795, 173] width 49 height 12
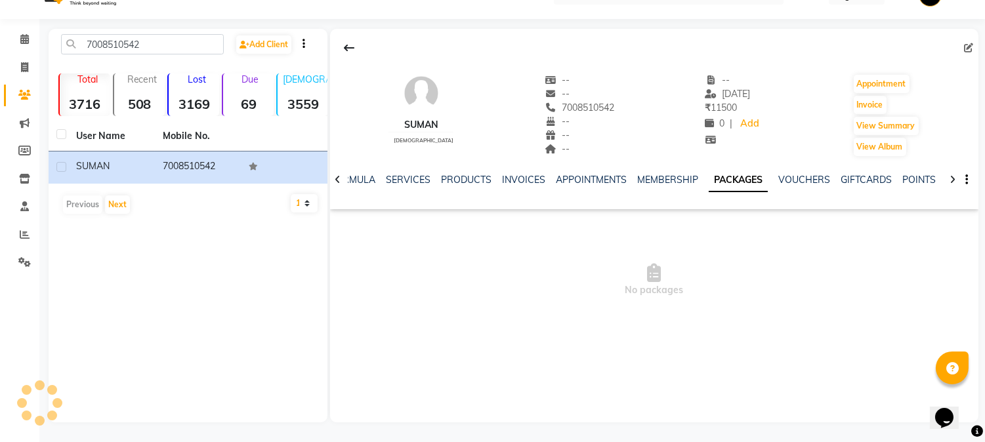
scroll to position [28, 0]
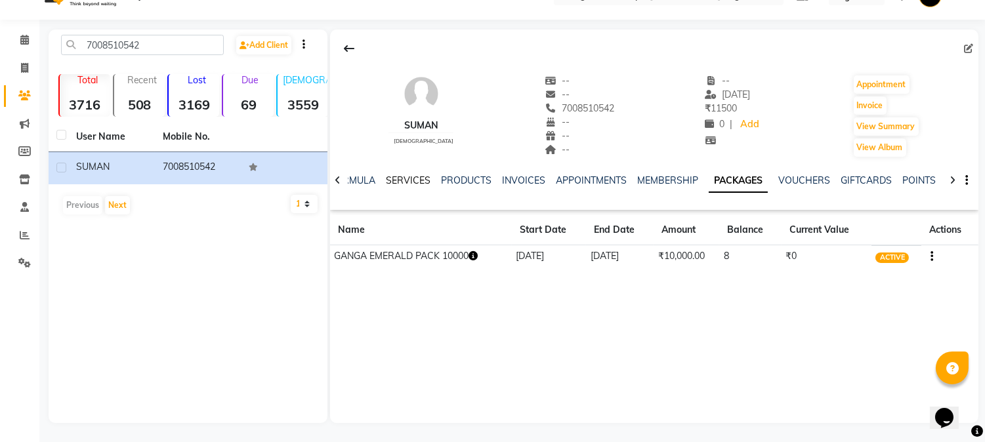
click at [409, 182] on link "SERVICES" at bounding box center [408, 180] width 45 height 12
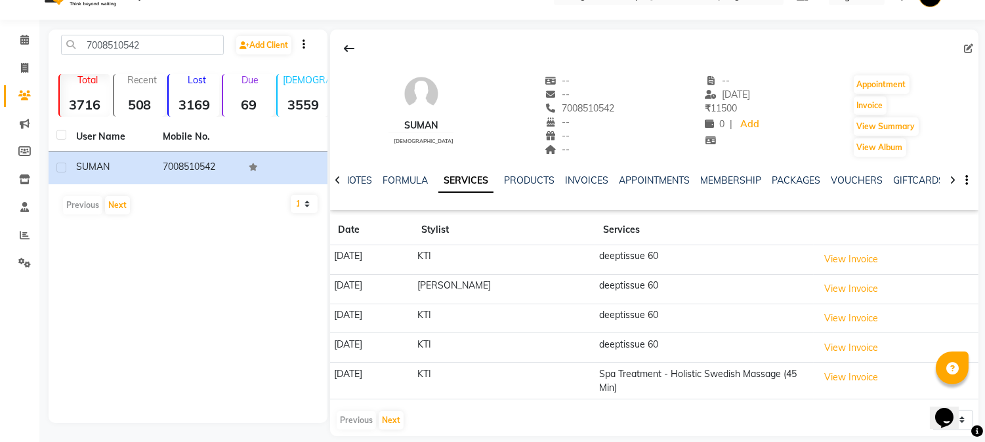
scroll to position [35, 0]
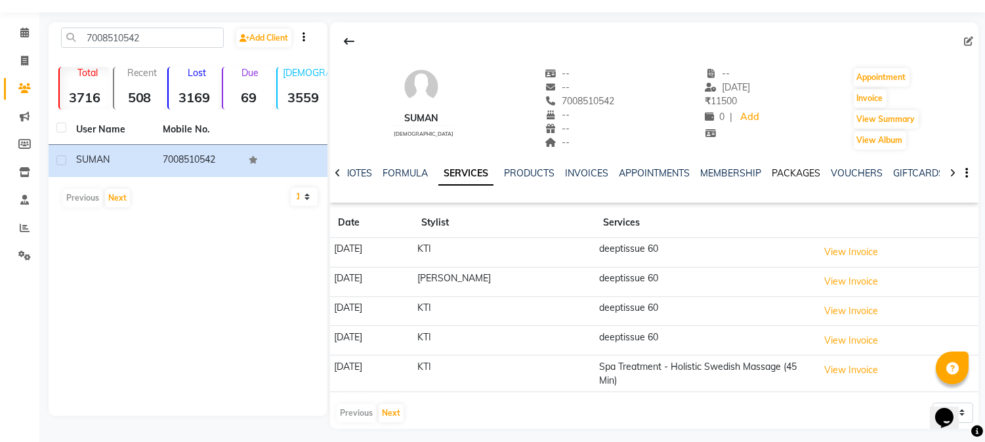
click at [771, 173] on link "PACKAGES" at bounding box center [795, 173] width 49 height 12
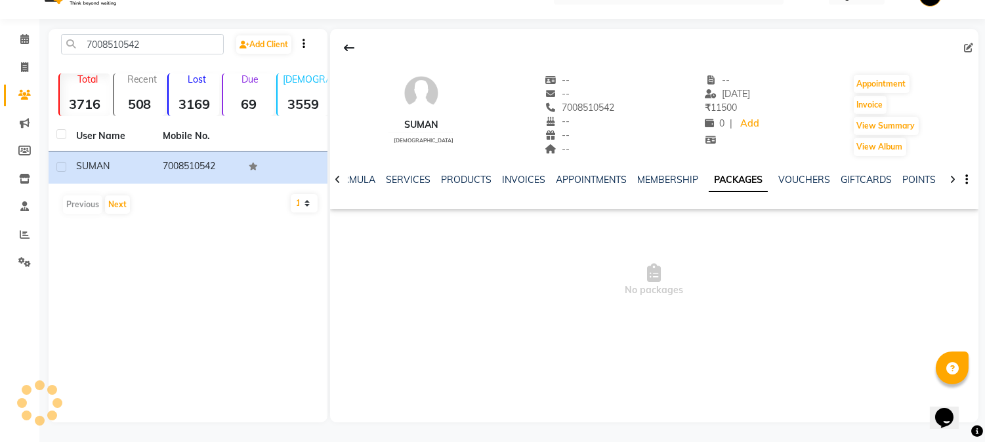
scroll to position [28, 0]
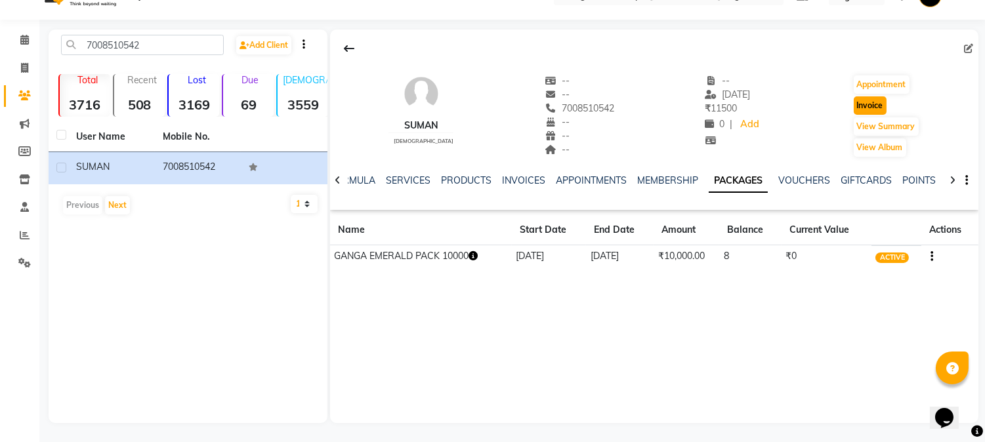
click at [861, 110] on button "Invoice" at bounding box center [869, 105] width 33 height 18
select select "762"
select select "service"
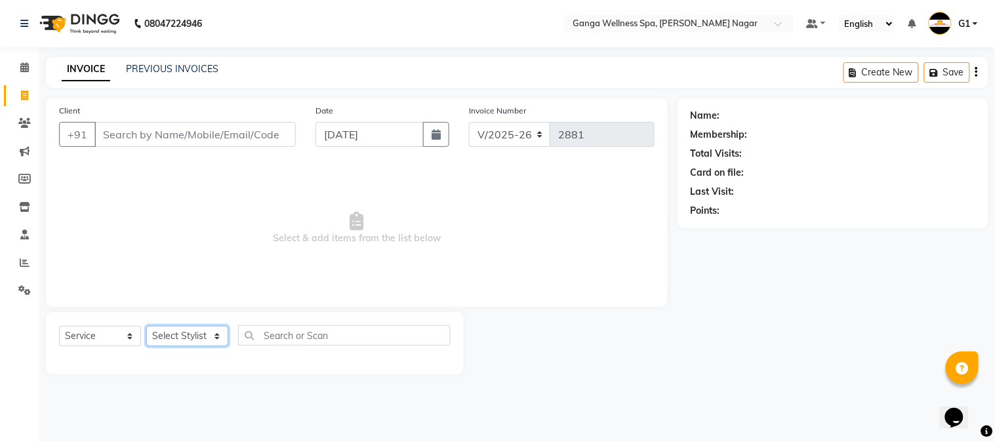
click at [195, 338] on select "Select Stylist" at bounding box center [187, 336] width 82 height 20
type input "7008510542"
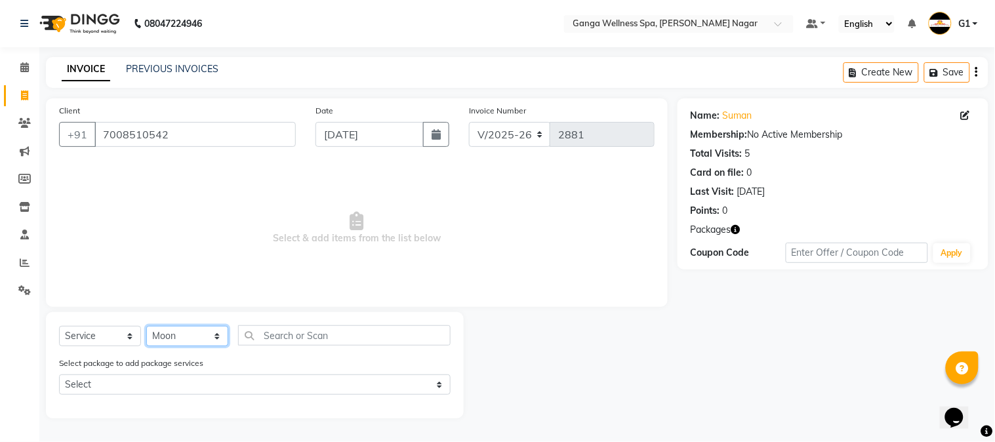
click at [146, 327] on select "Select Stylist Abhi [PERSON_NAME] Alexa AMMY AMMY [PERSON_NAME] anya APPI [PERS…" at bounding box center [187, 336] width 82 height 20
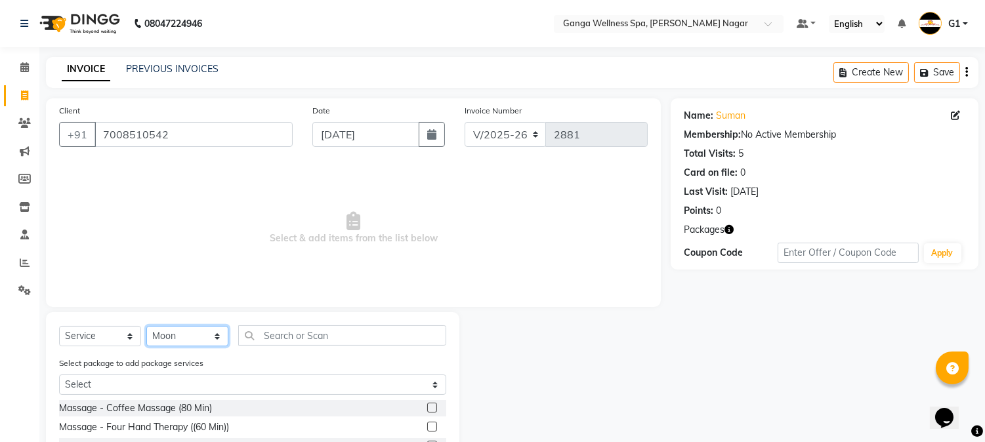
click at [197, 327] on select "Select Stylist Abhi [PERSON_NAME] Alexa AMMY AMMY [PERSON_NAME] anya APPI [PERS…" at bounding box center [187, 336] width 82 height 20
click at [146, 327] on select "Select Stylist Abhi [PERSON_NAME] Alexa AMMY AMMY [PERSON_NAME] anya APPI [PERS…" at bounding box center [187, 336] width 82 height 20
select select "38483"
click at [285, 337] on input "text" at bounding box center [342, 335] width 208 height 20
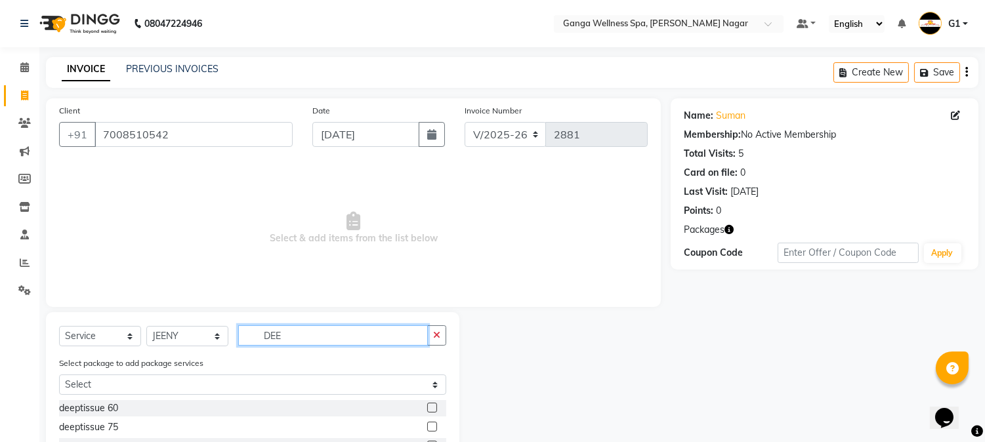
scroll to position [127, 0]
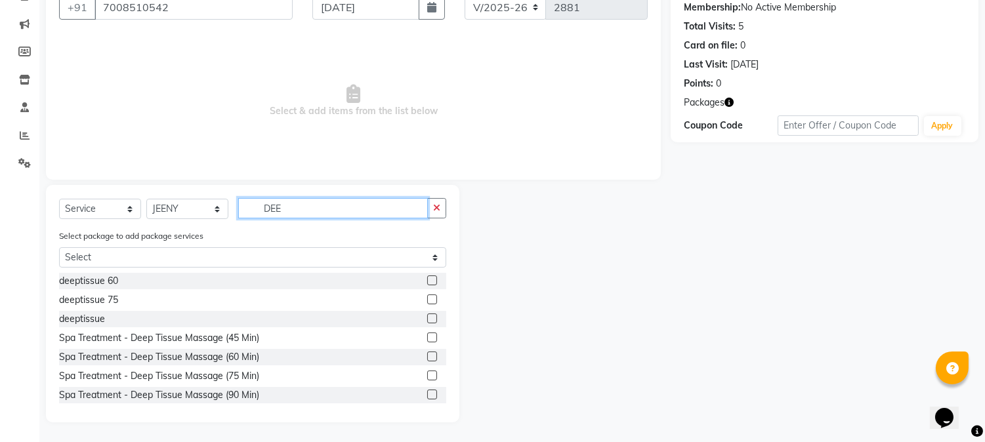
type input "DEE"
click at [427, 279] on label at bounding box center [432, 281] width 10 height 10
click at [427, 279] on input "checkbox" at bounding box center [431, 281] width 9 height 9
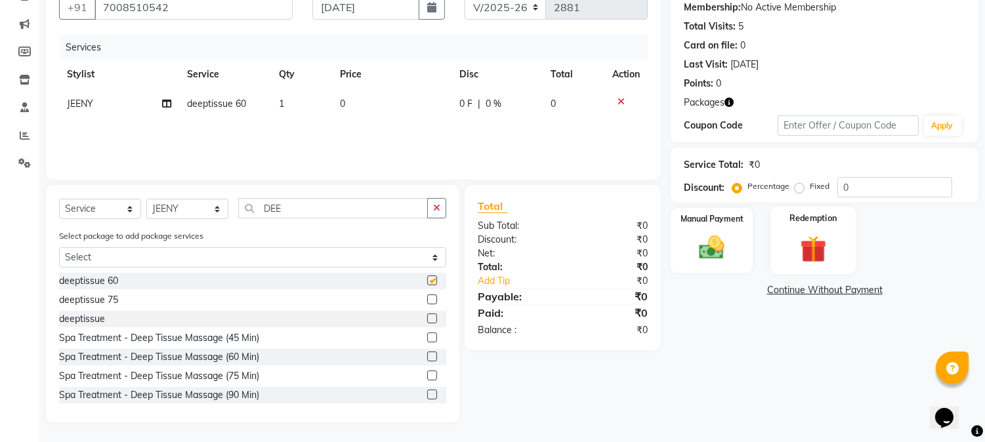
checkbox input "false"
click at [799, 249] on img at bounding box center [812, 249] width 43 height 33
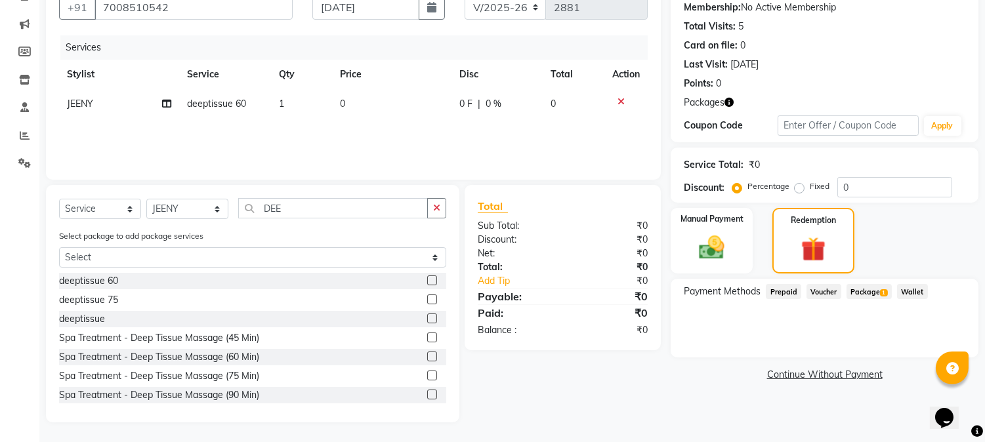
click at [878, 293] on span "Package 1" at bounding box center [868, 291] width 45 height 15
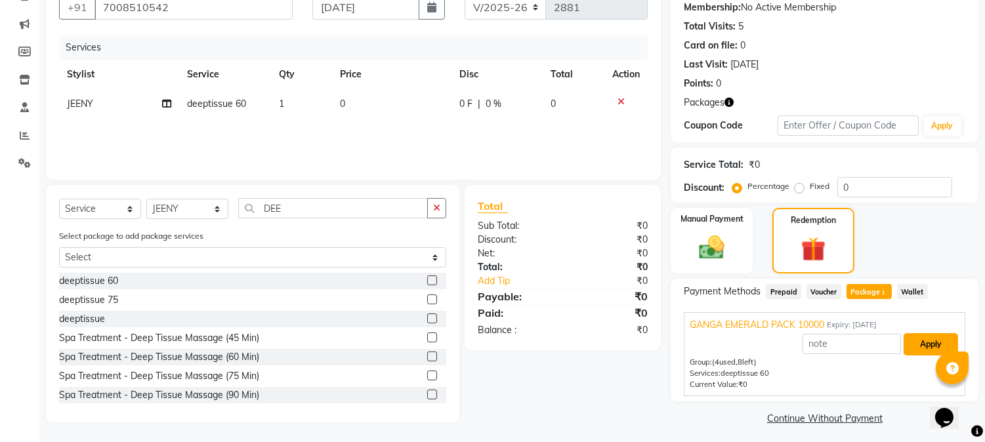
click at [930, 338] on button "Apply" at bounding box center [930, 344] width 54 height 22
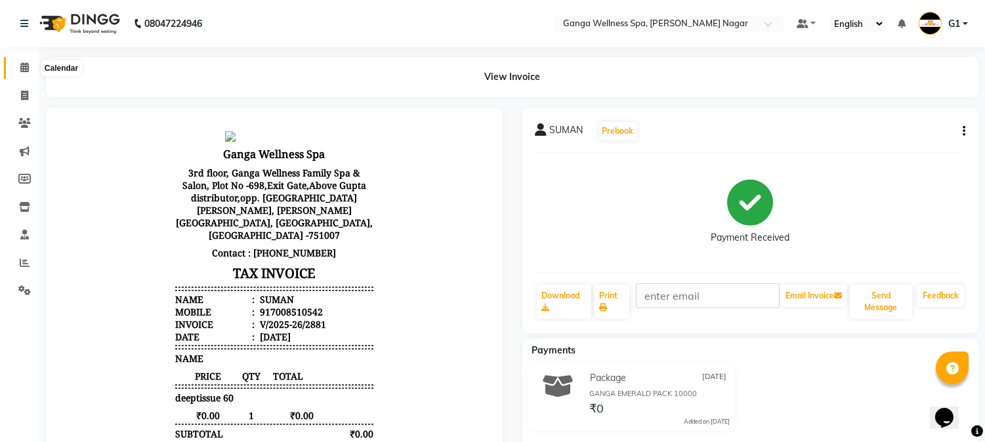
click at [22, 70] on icon at bounding box center [24, 67] width 9 height 10
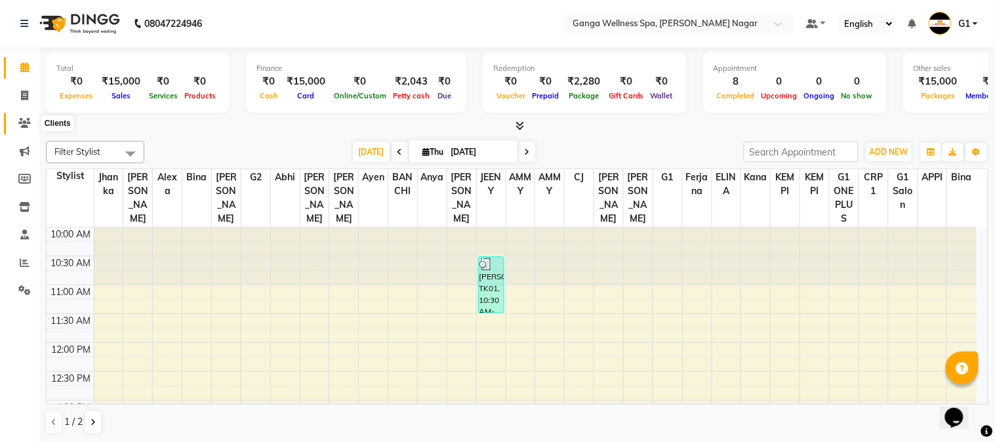
click at [21, 127] on icon at bounding box center [24, 123] width 12 height 10
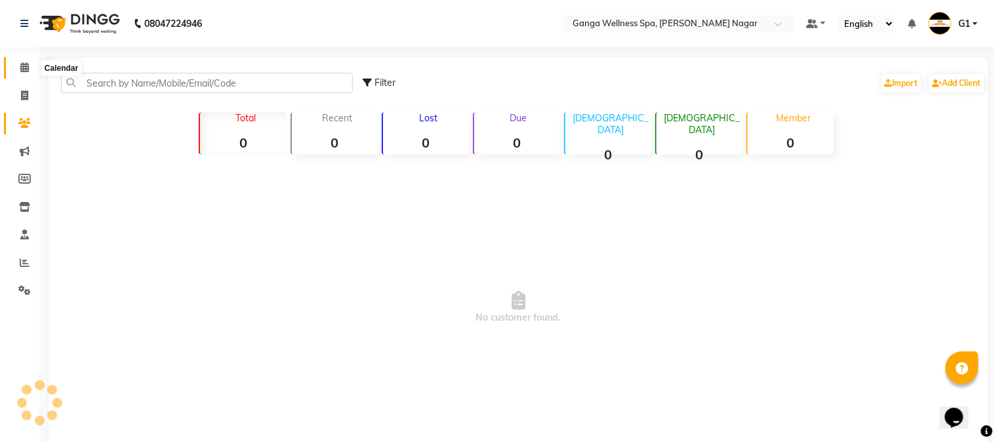
click at [21, 72] on icon at bounding box center [24, 67] width 9 height 10
